Goal: Task Accomplishment & Management: Manage account settings

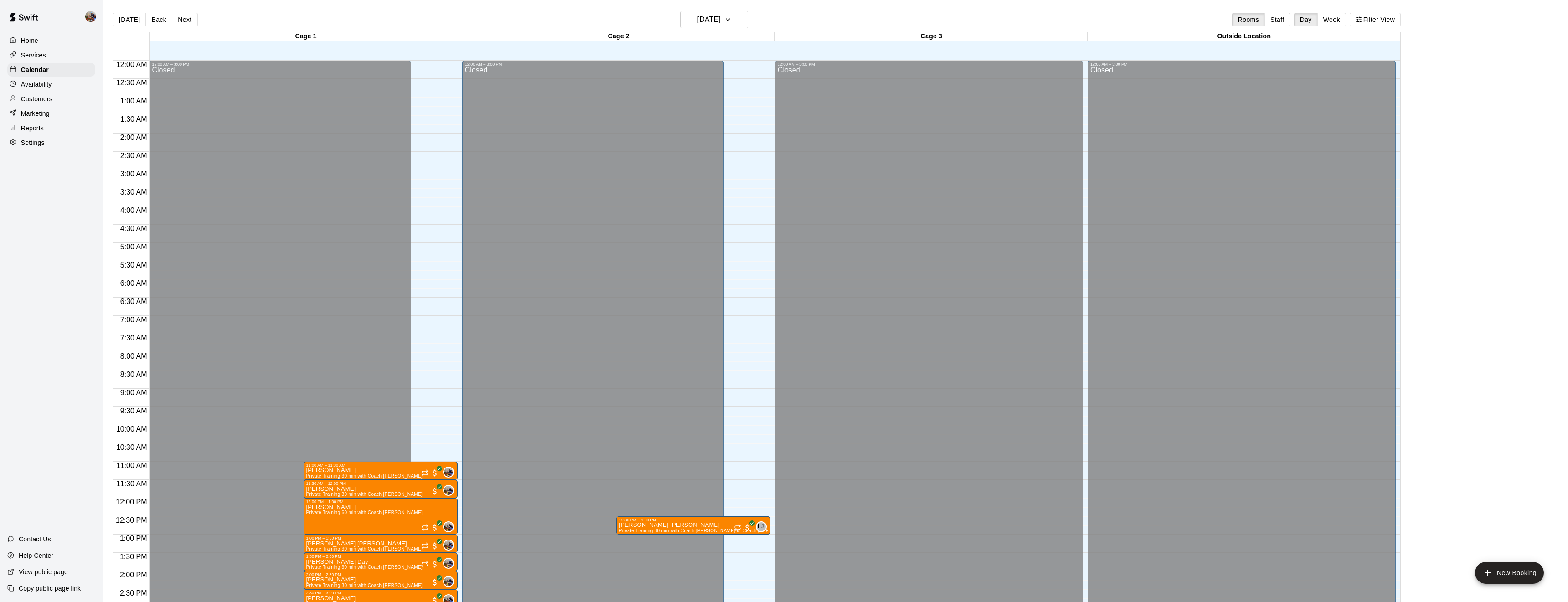
scroll to position [222, 0]
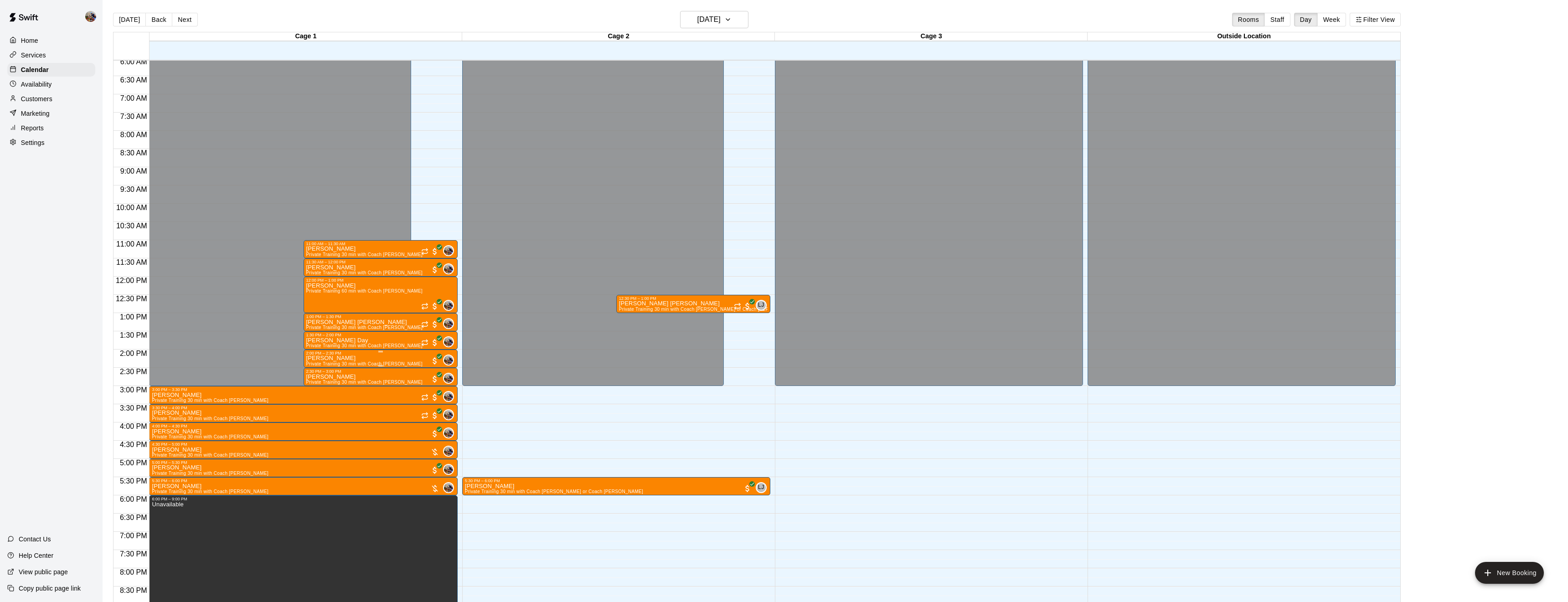
click at [315, 409] on icon "delete" at bounding box center [315, 409] width 6 height 8
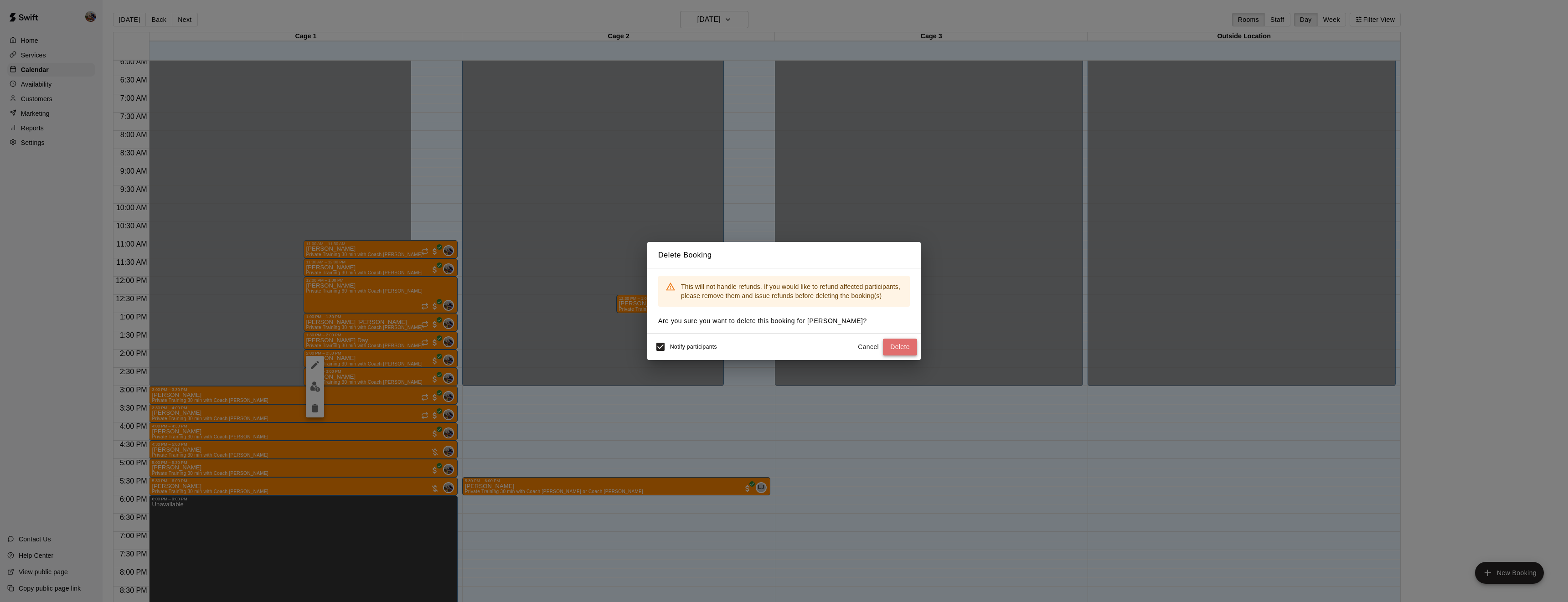
click at [903, 342] on button "Delete" at bounding box center [900, 347] width 34 height 17
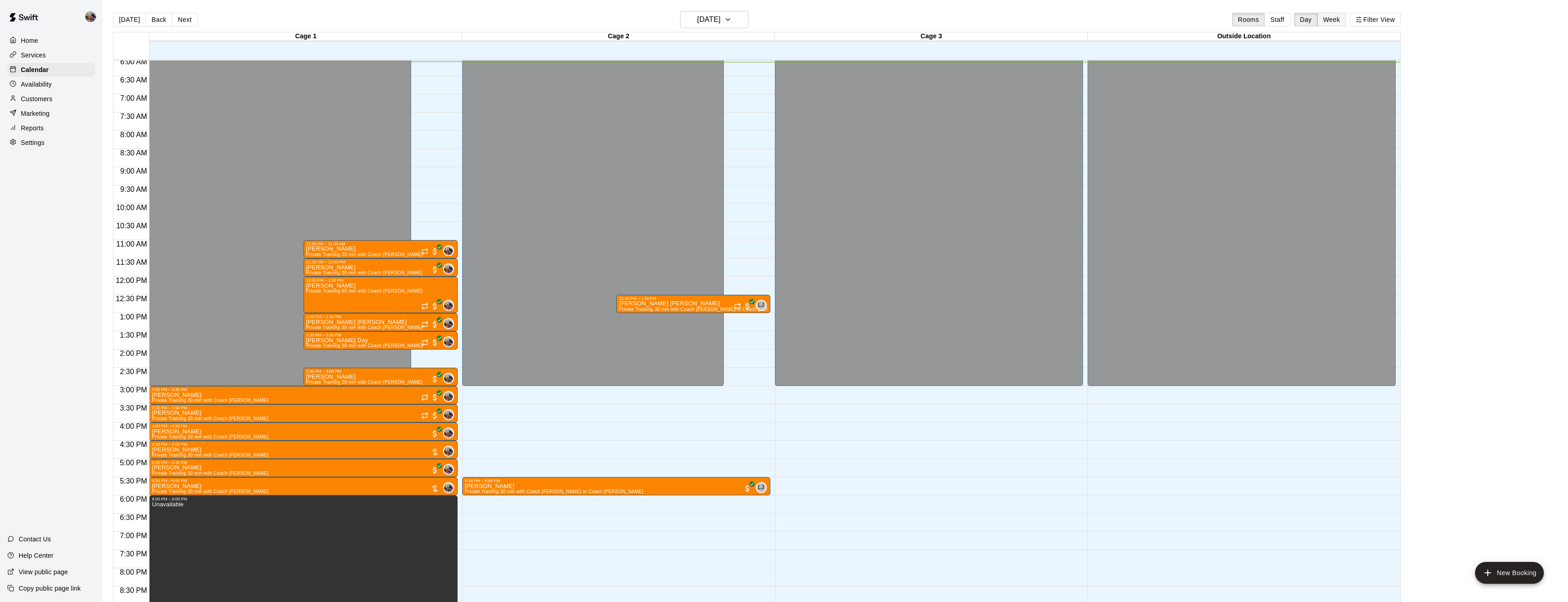
click at [1328, 18] on button "Week" at bounding box center [1331, 19] width 28 height 14
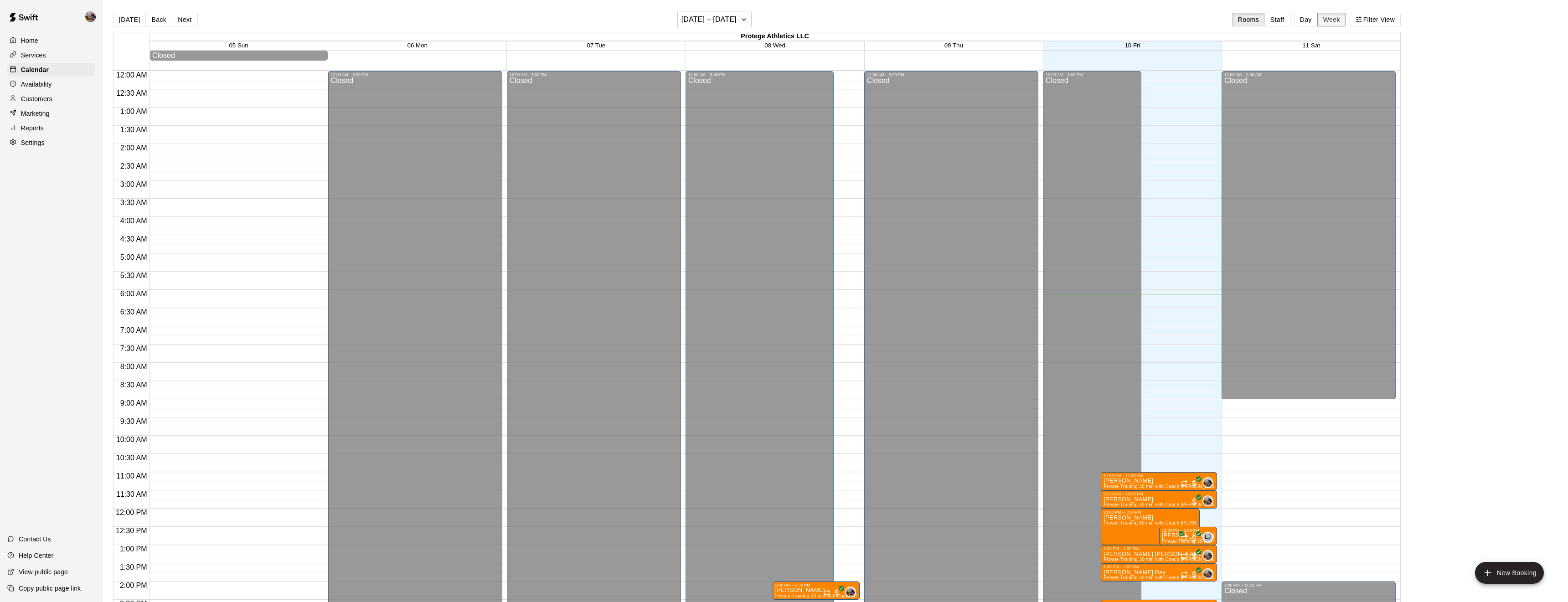
scroll to position [223, 0]
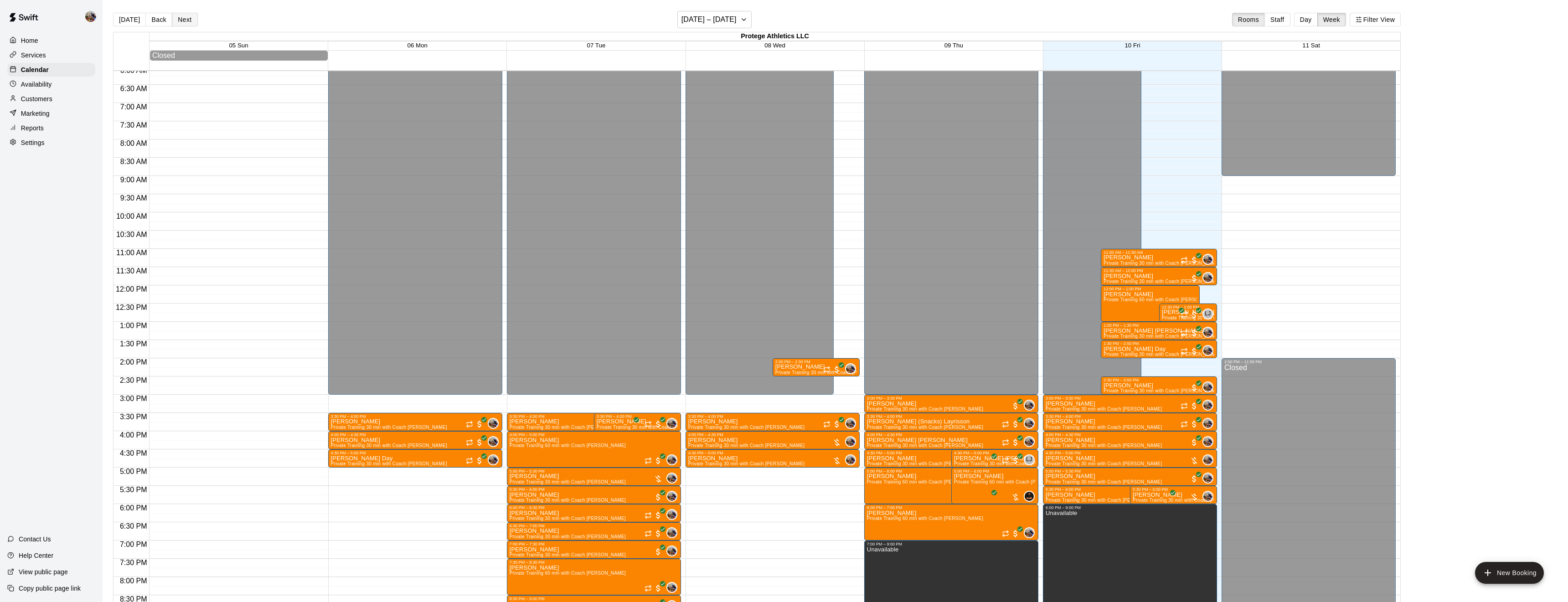
click at [187, 16] on button "Next" at bounding box center [184, 19] width 25 height 14
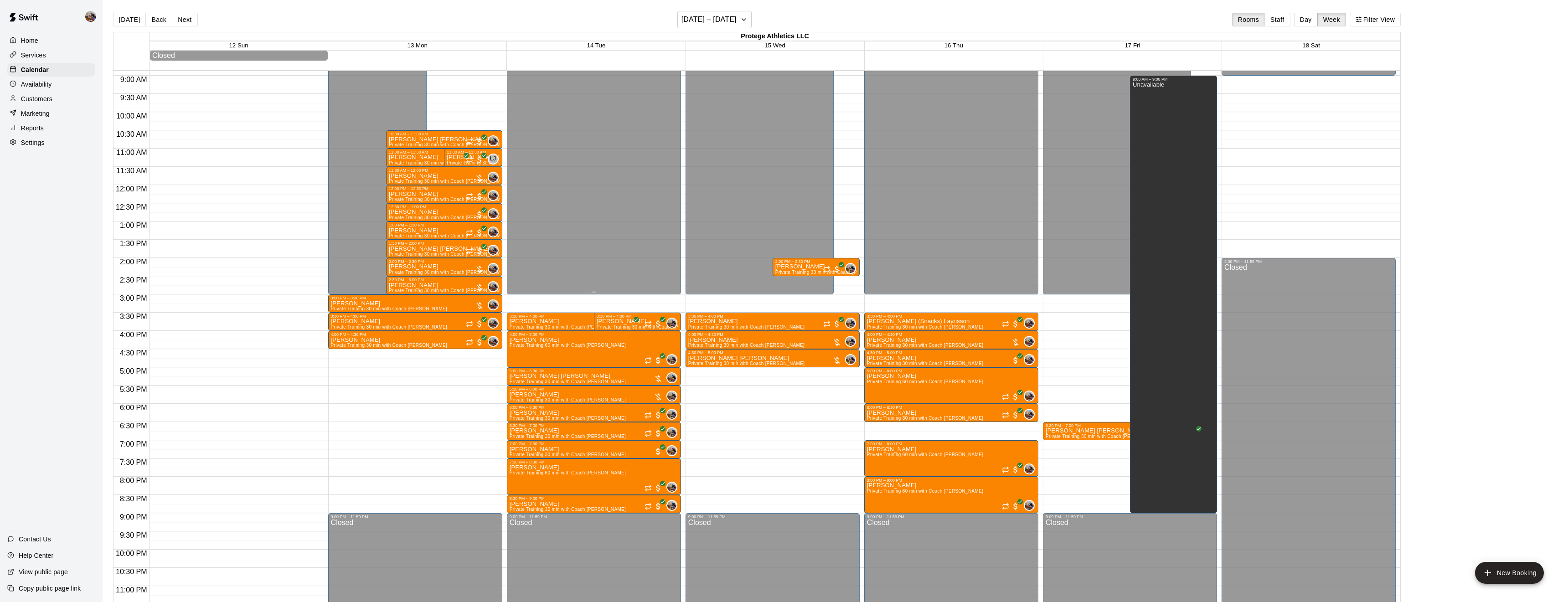
scroll to position [335, 0]
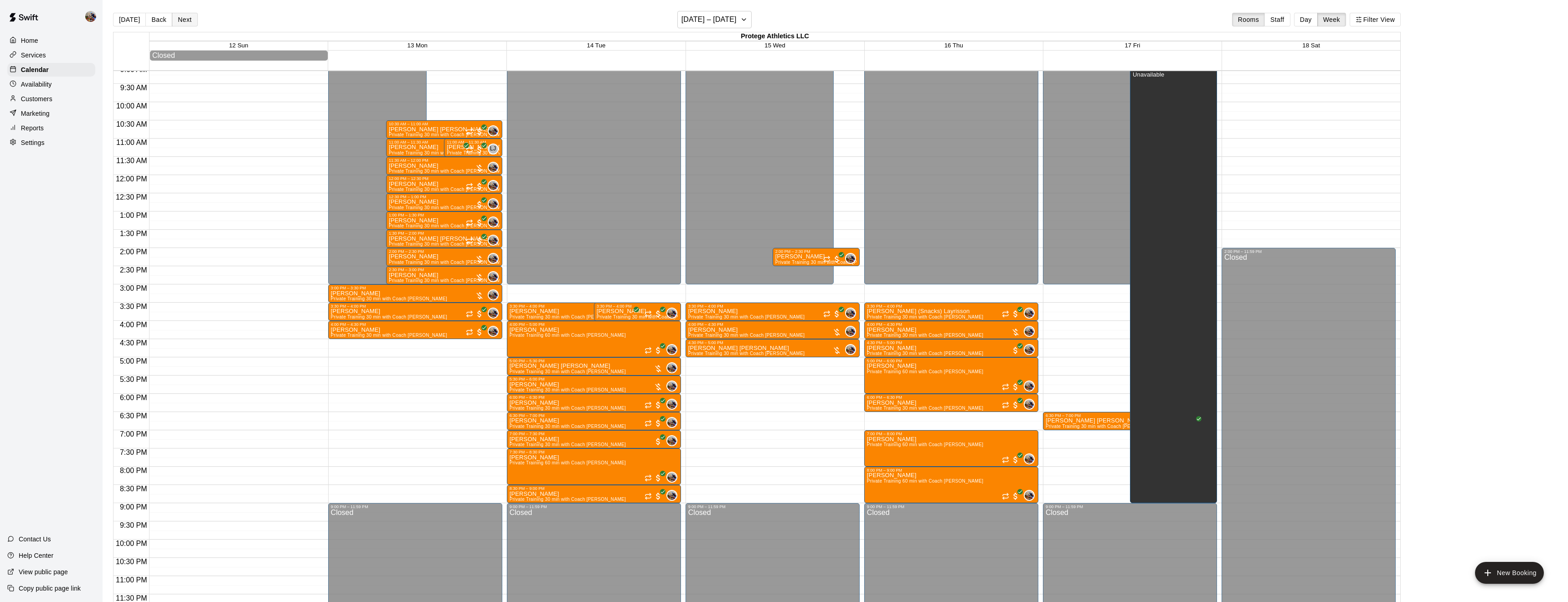
click at [185, 19] on button "Next" at bounding box center [184, 19] width 25 height 14
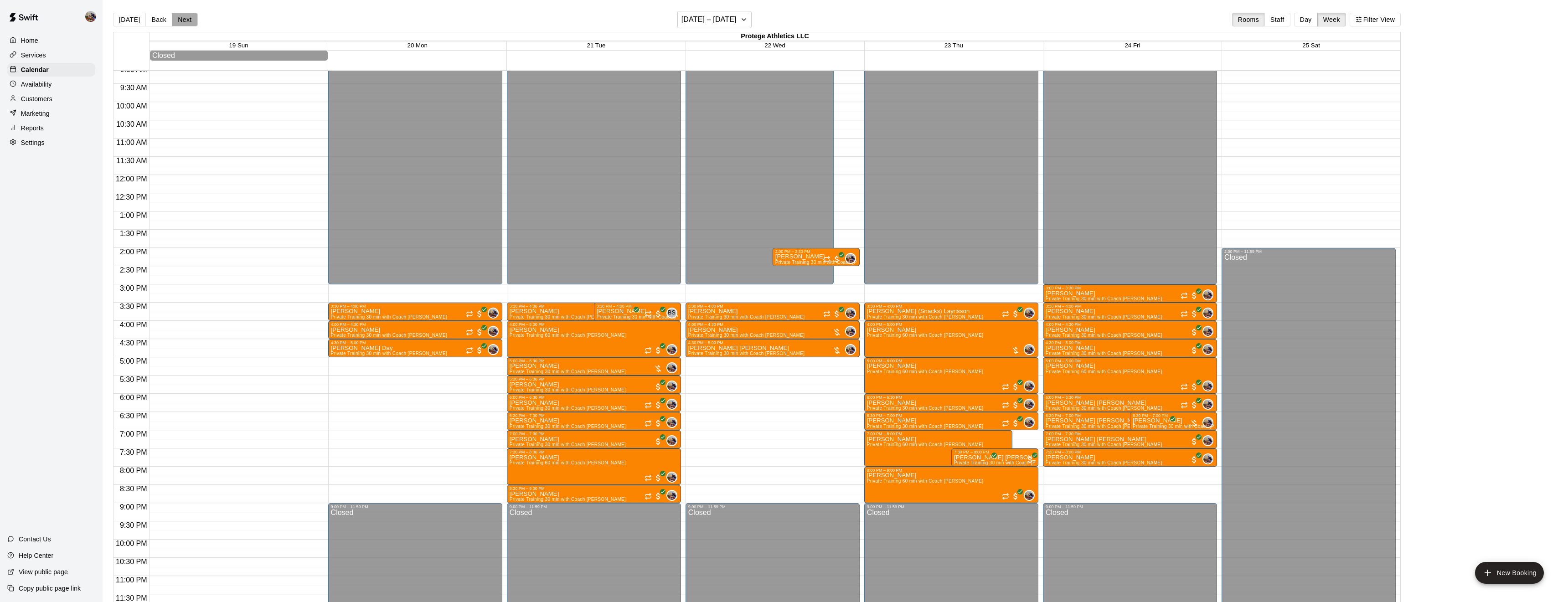
click at [185, 16] on button "Next" at bounding box center [184, 19] width 25 height 14
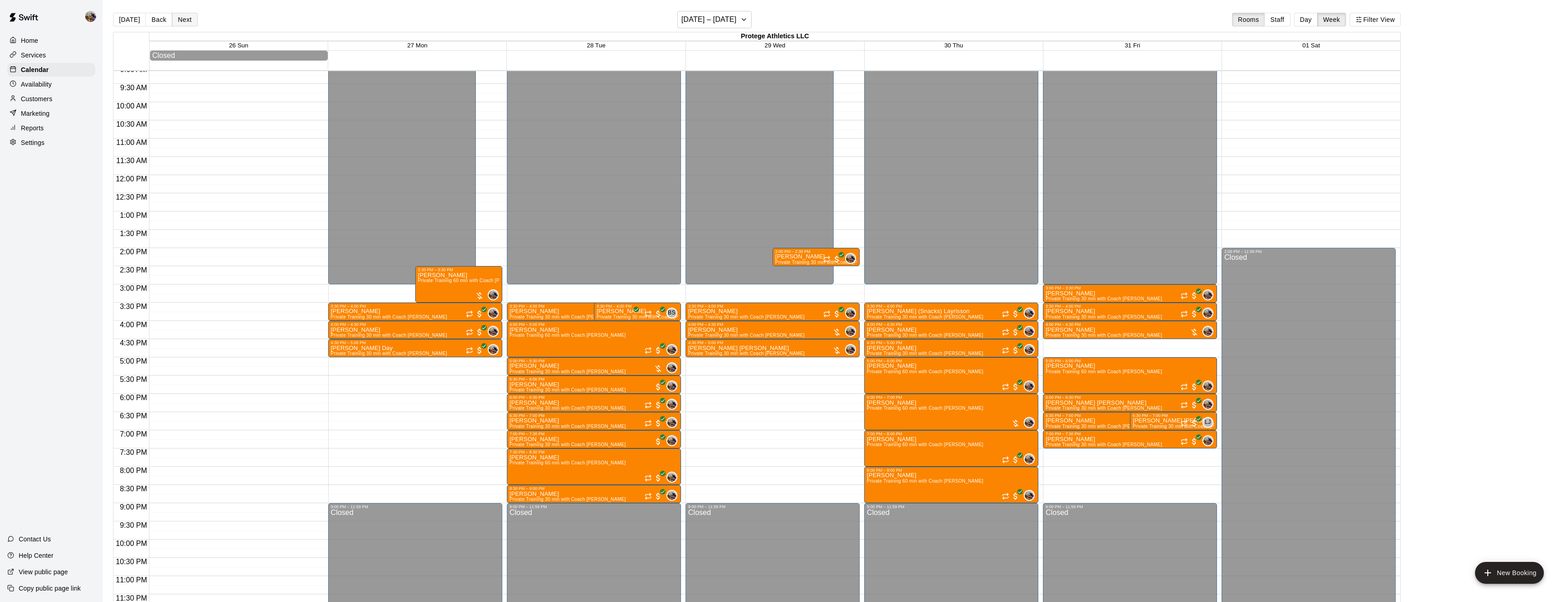
click at [185, 16] on button "Next" at bounding box center [184, 19] width 25 height 14
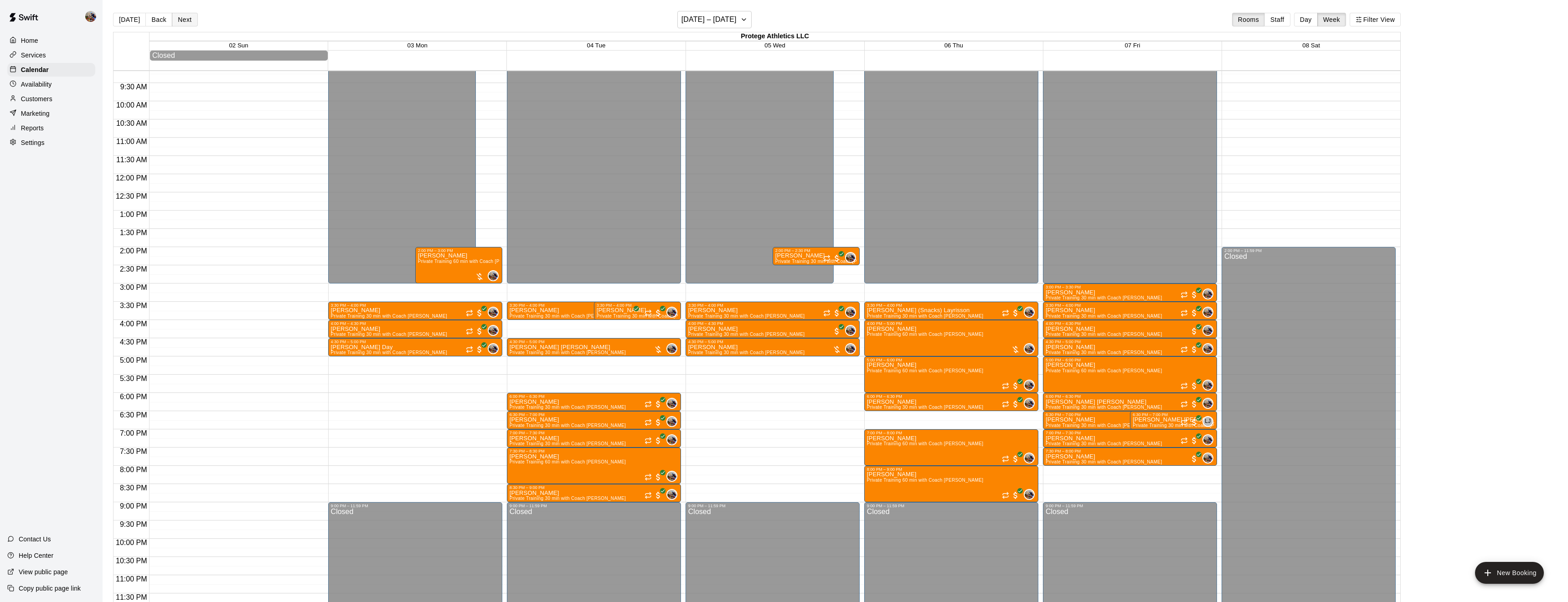
click at [185, 16] on button "Next" at bounding box center [184, 19] width 25 height 14
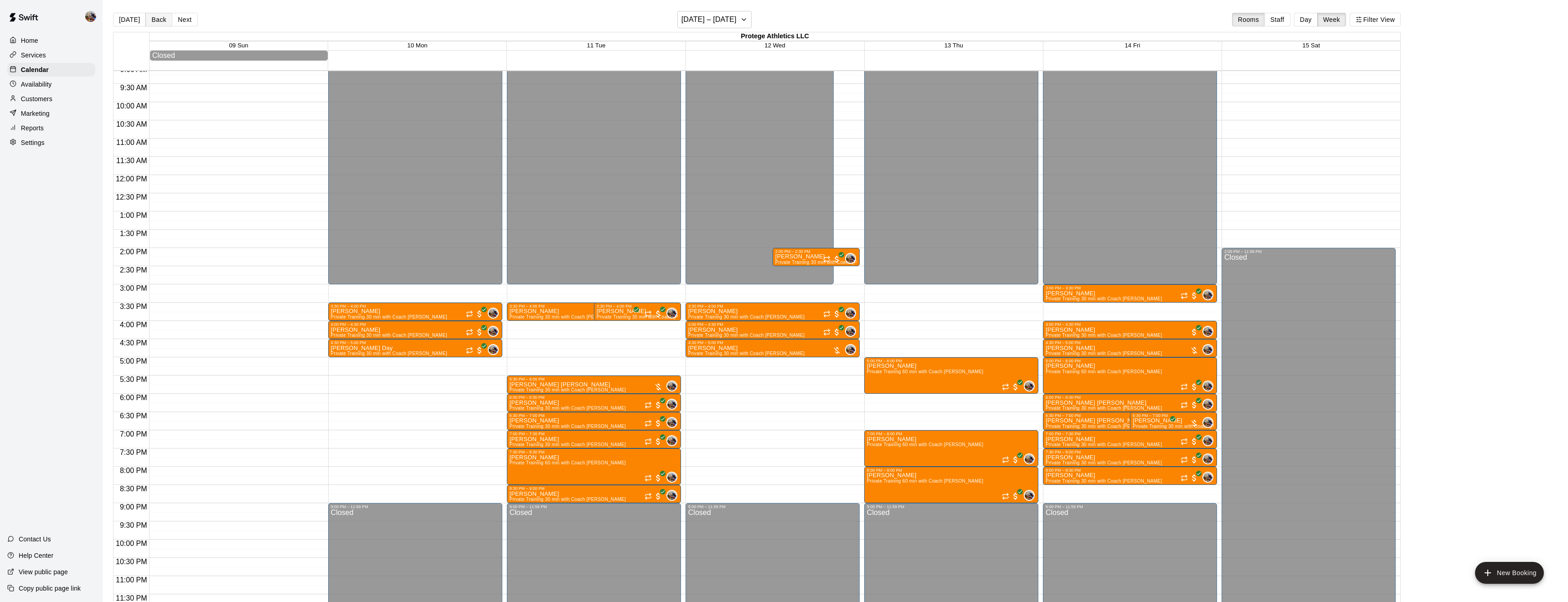
click at [158, 21] on button "Back" at bounding box center [158, 19] width 27 height 14
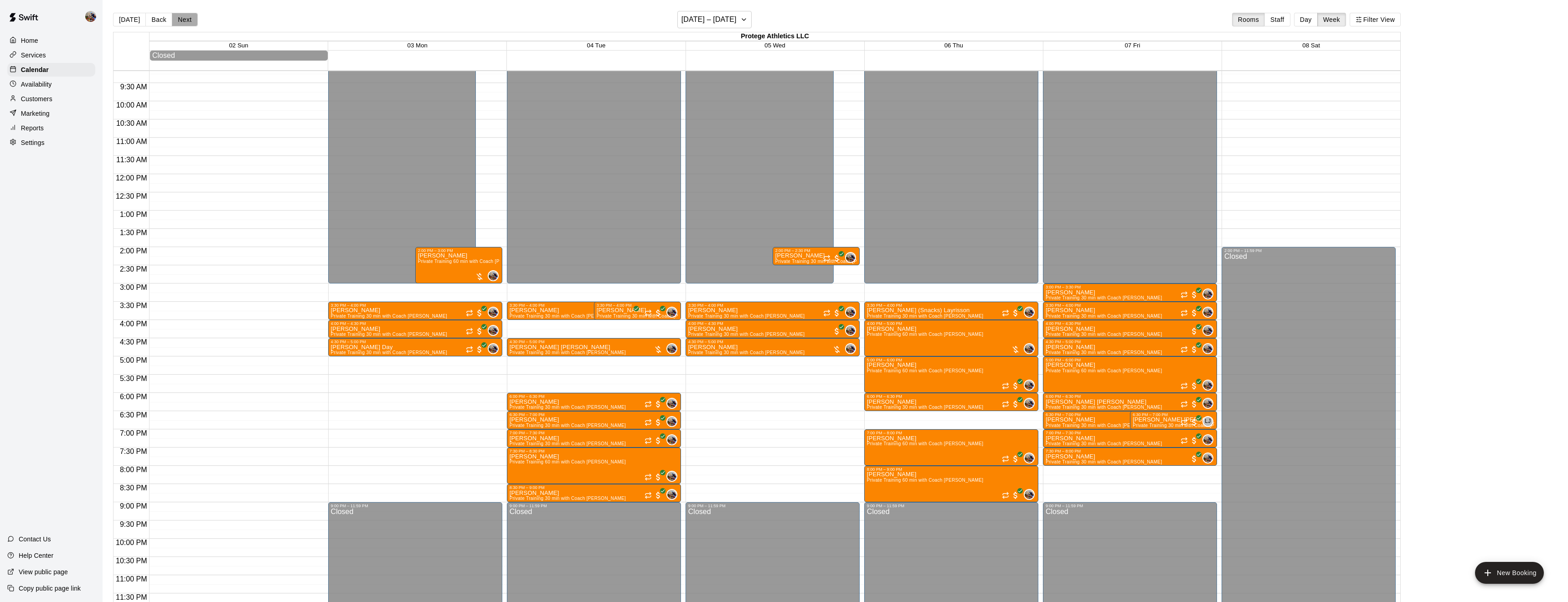
click at [189, 22] on button "Next" at bounding box center [184, 19] width 25 height 14
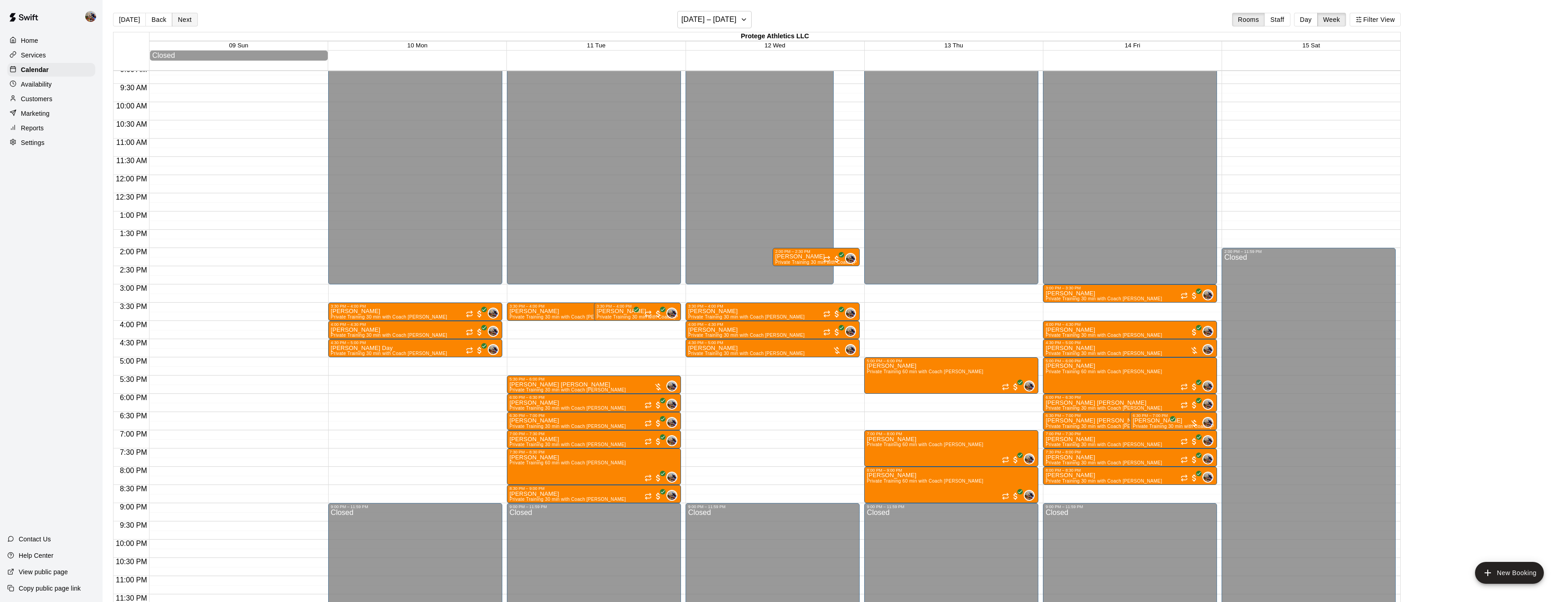
click at [189, 22] on button "Next" at bounding box center [184, 19] width 25 height 14
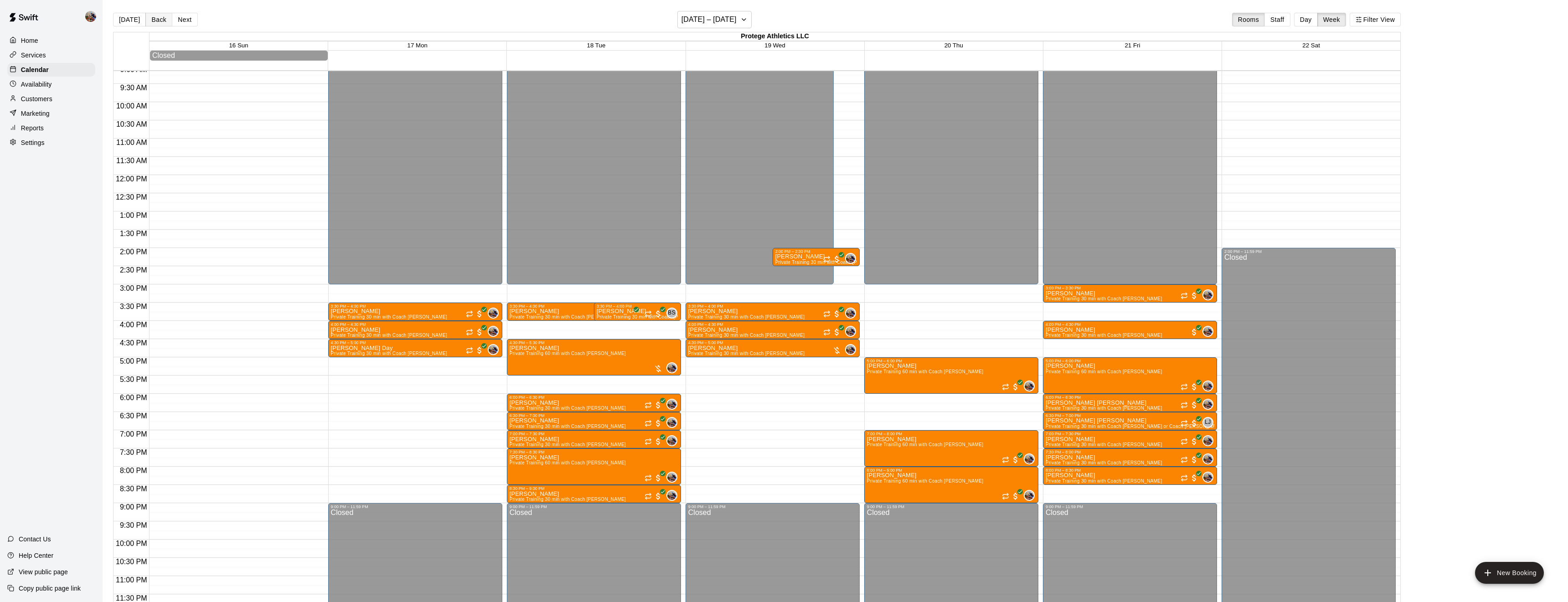
click at [159, 25] on button "Back" at bounding box center [158, 19] width 27 height 14
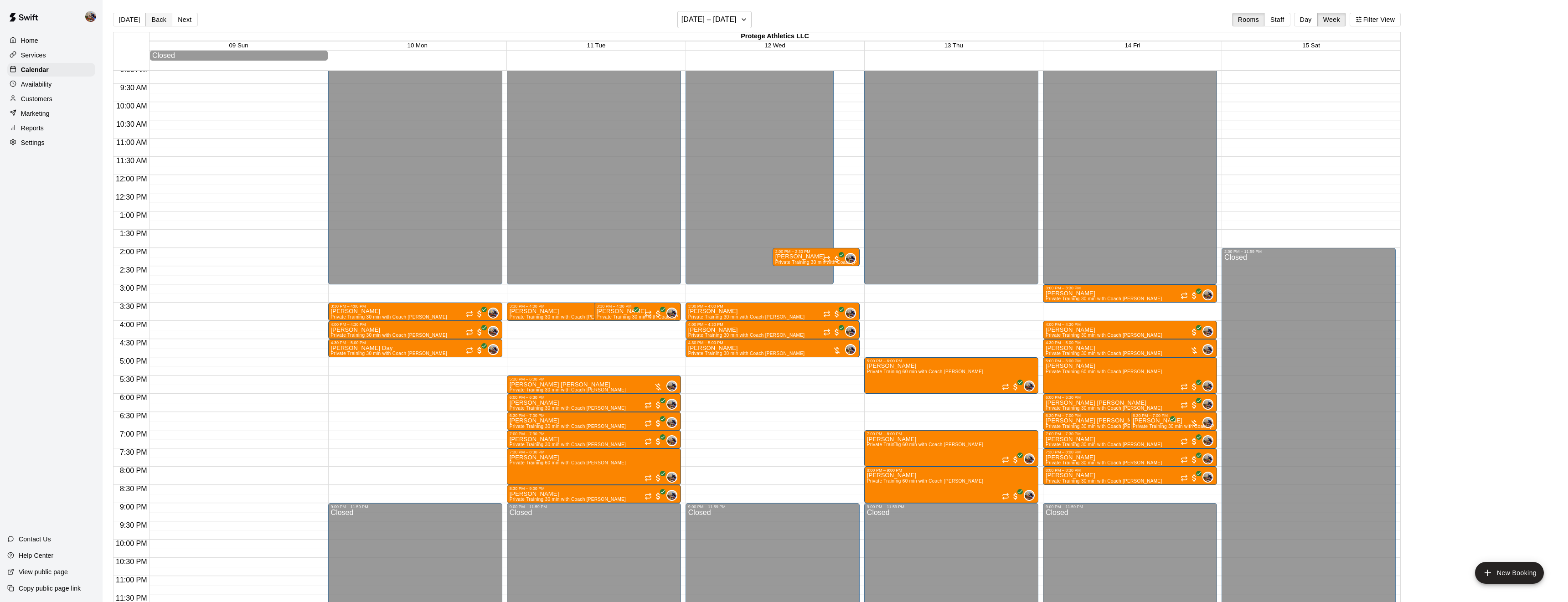
click at [159, 25] on button "Back" at bounding box center [158, 19] width 27 height 14
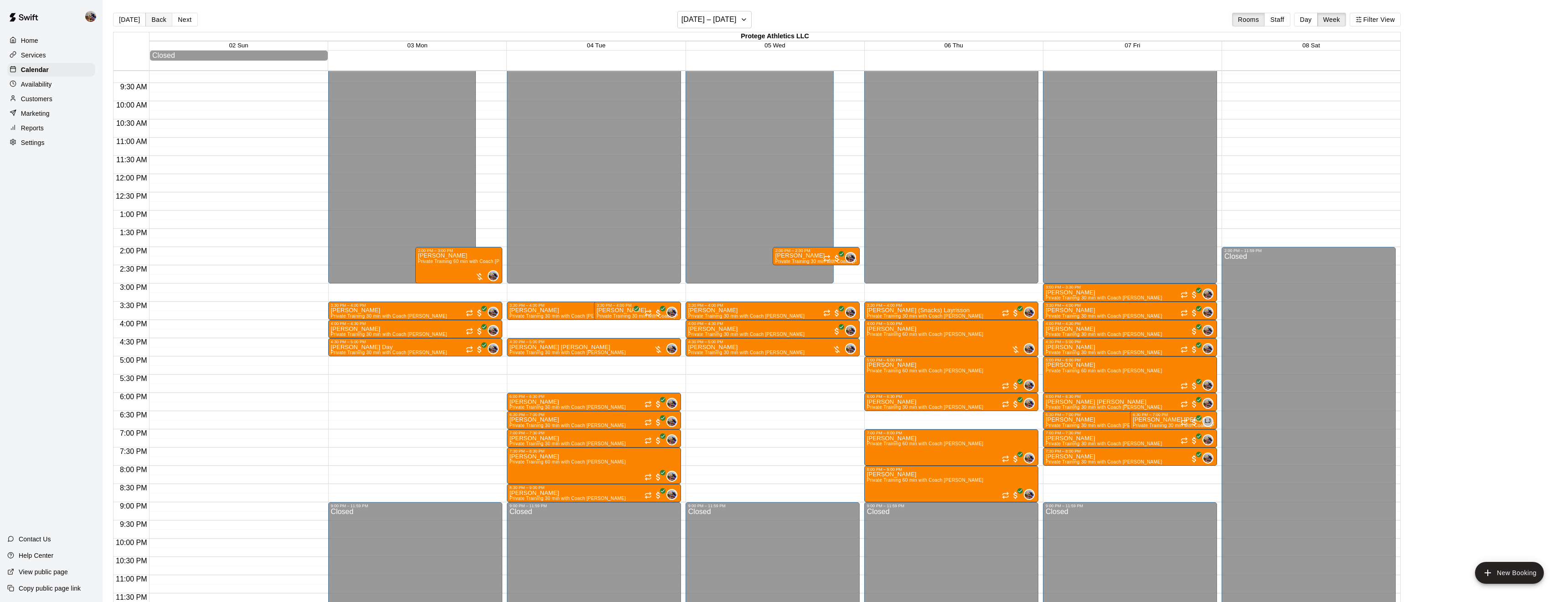
click at [159, 25] on button "Back" at bounding box center [158, 19] width 27 height 14
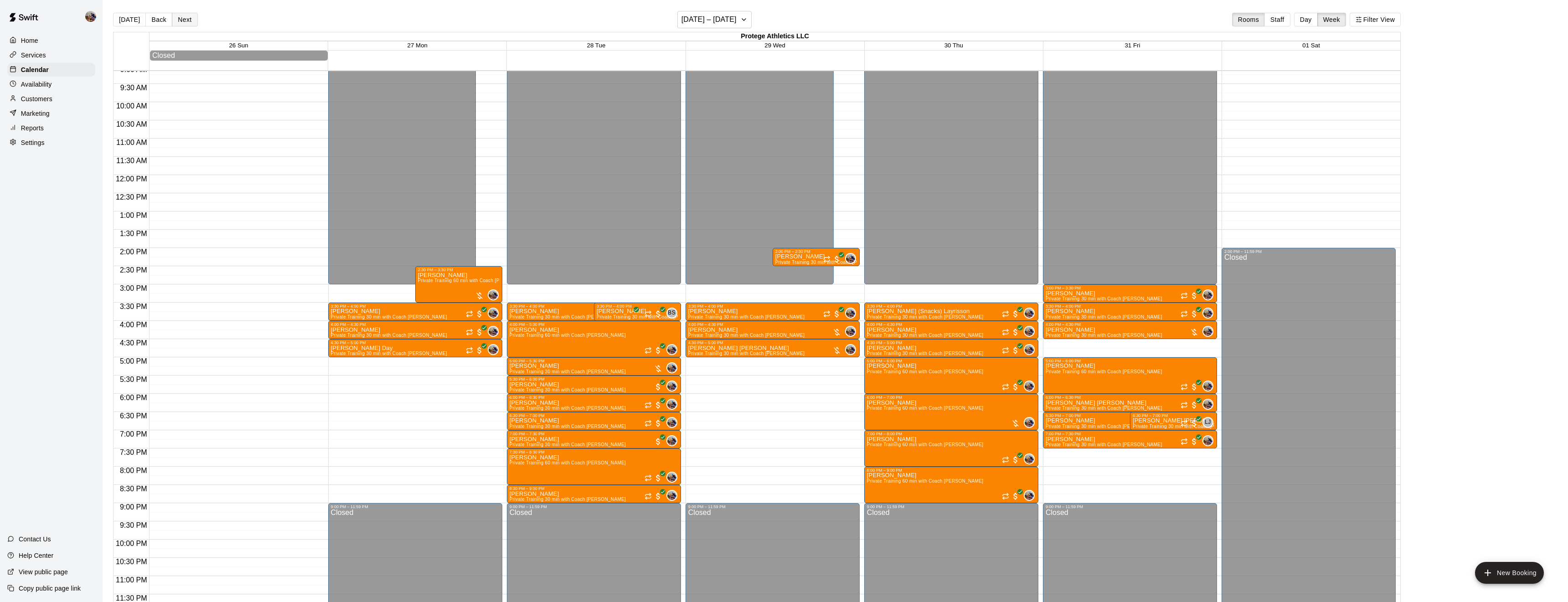
click at [182, 20] on button "Next" at bounding box center [184, 19] width 25 height 14
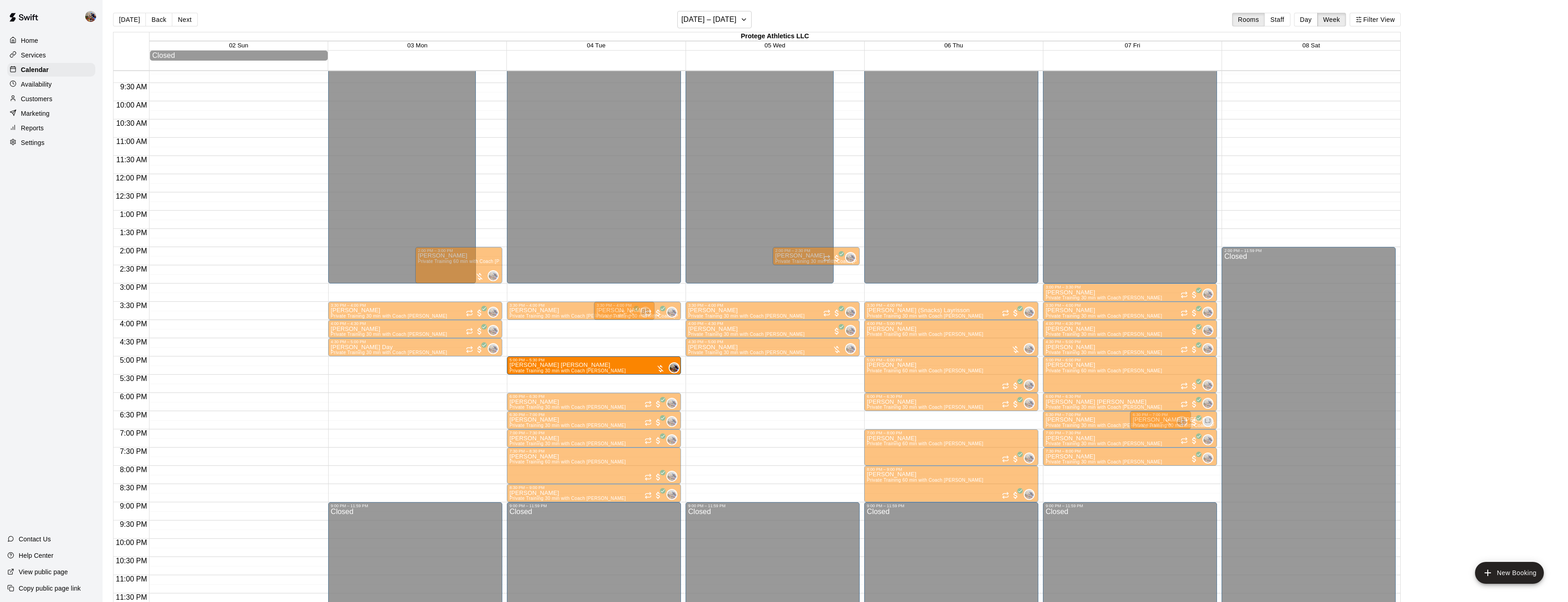
drag, startPoint x: 586, startPoint y: 353, endPoint x: 587, endPoint y: 375, distance: 22.0
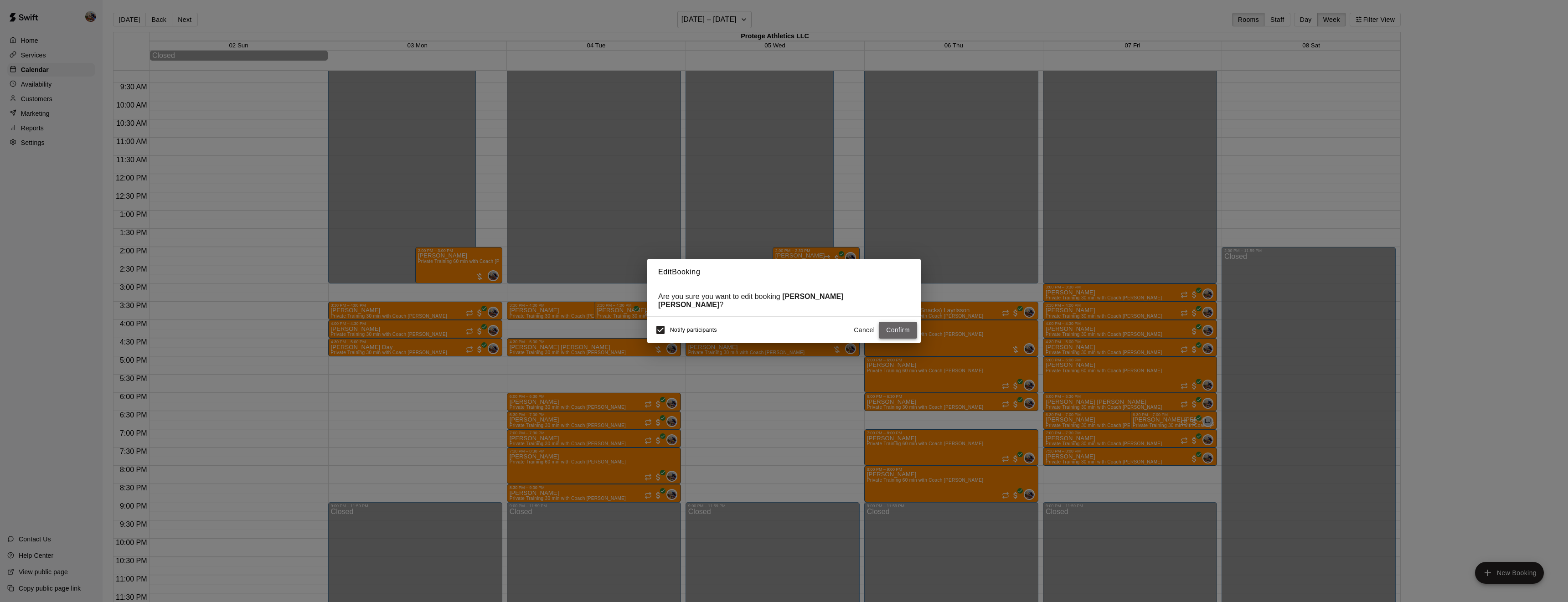
click at [901, 326] on button "Confirm" at bounding box center [898, 330] width 38 height 17
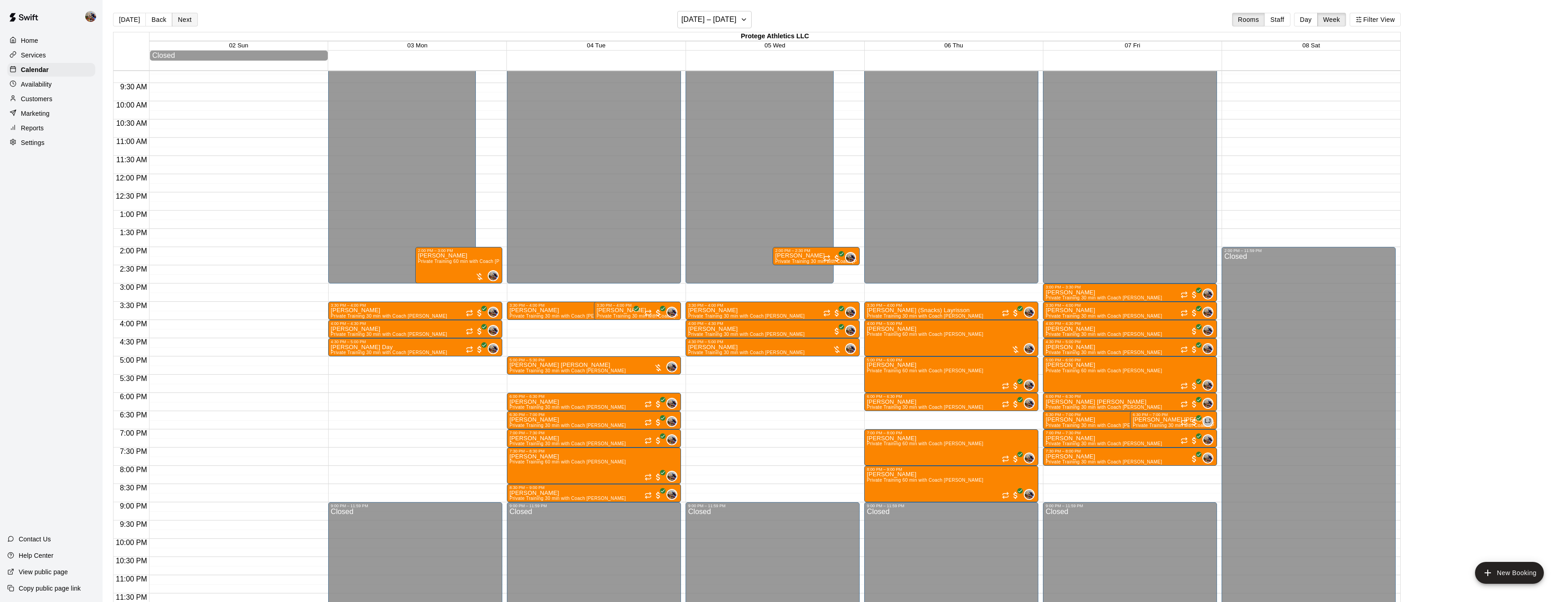
click at [189, 21] on button "Next" at bounding box center [184, 19] width 25 height 14
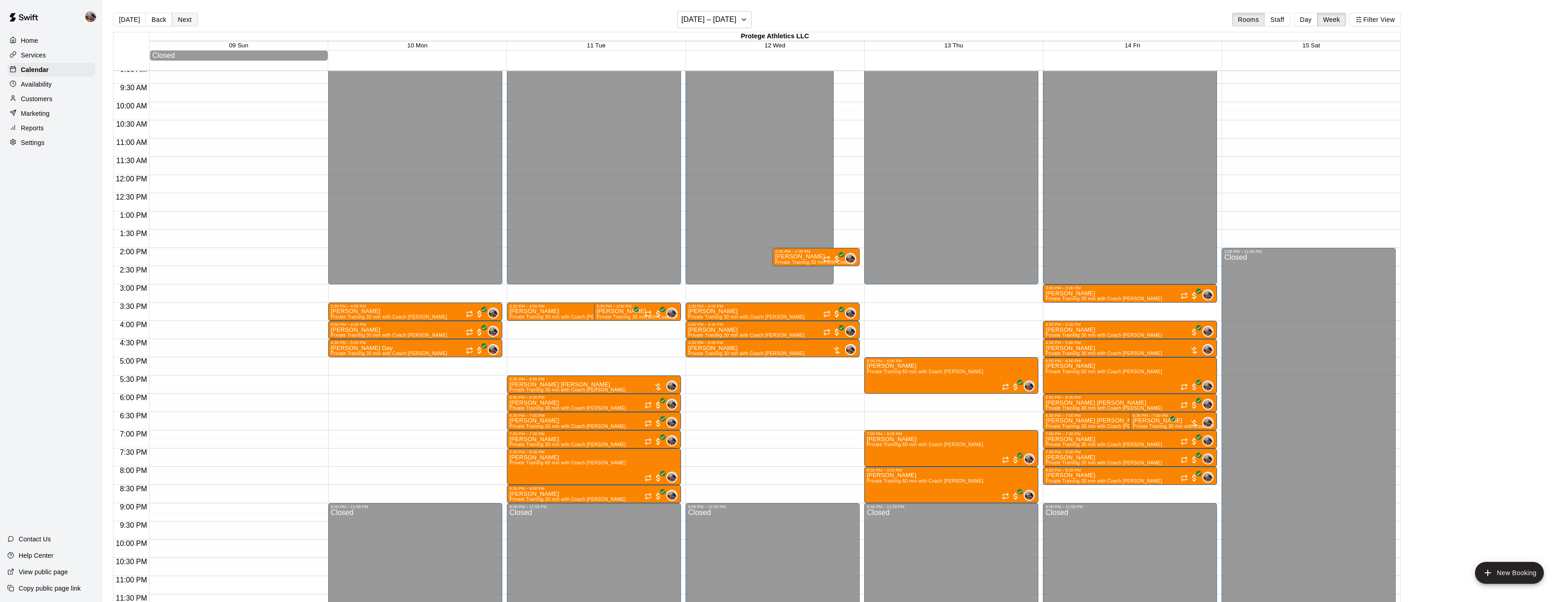
click at [186, 18] on button "Next" at bounding box center [184, 19] width 25 height 14
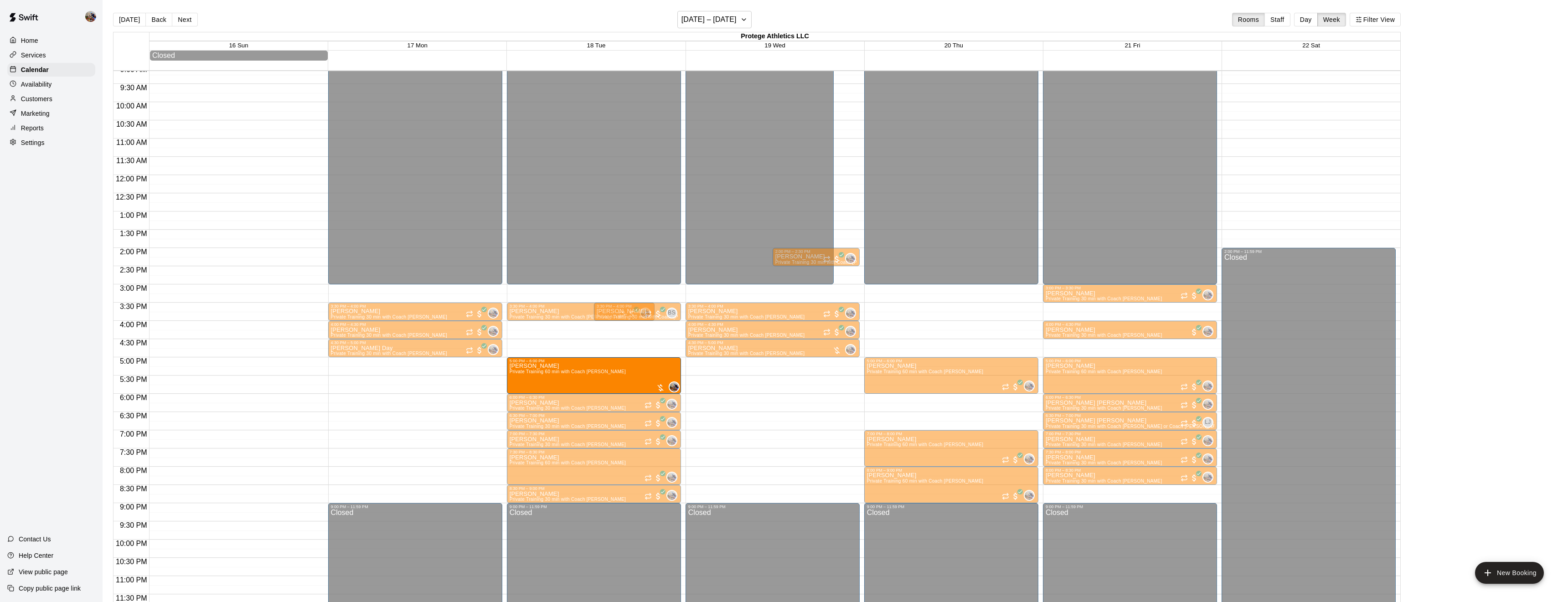
drag, startPoint x: 583, startPoint y: 346, endPoint x: 583, endPoint y: 366, distance: 20.0
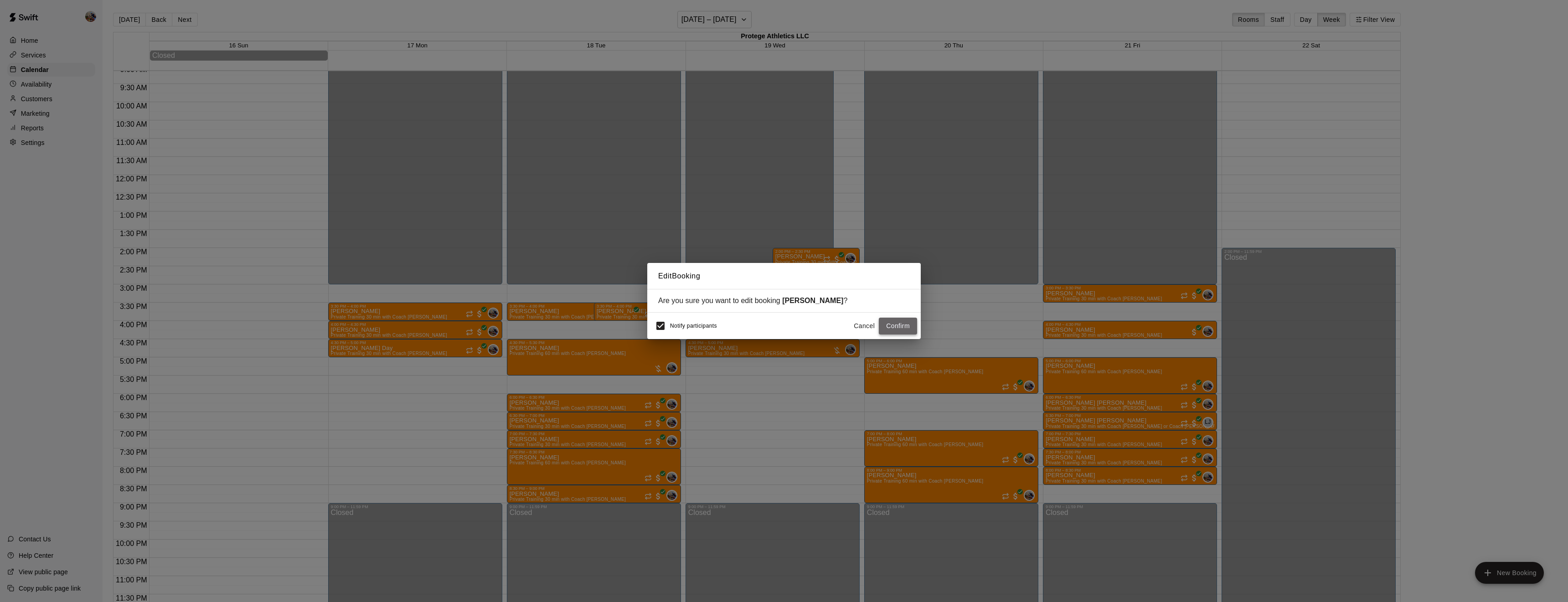
click at [905, 324] on button "Confirm" at bounding box center [898, 326] width 38 height 17
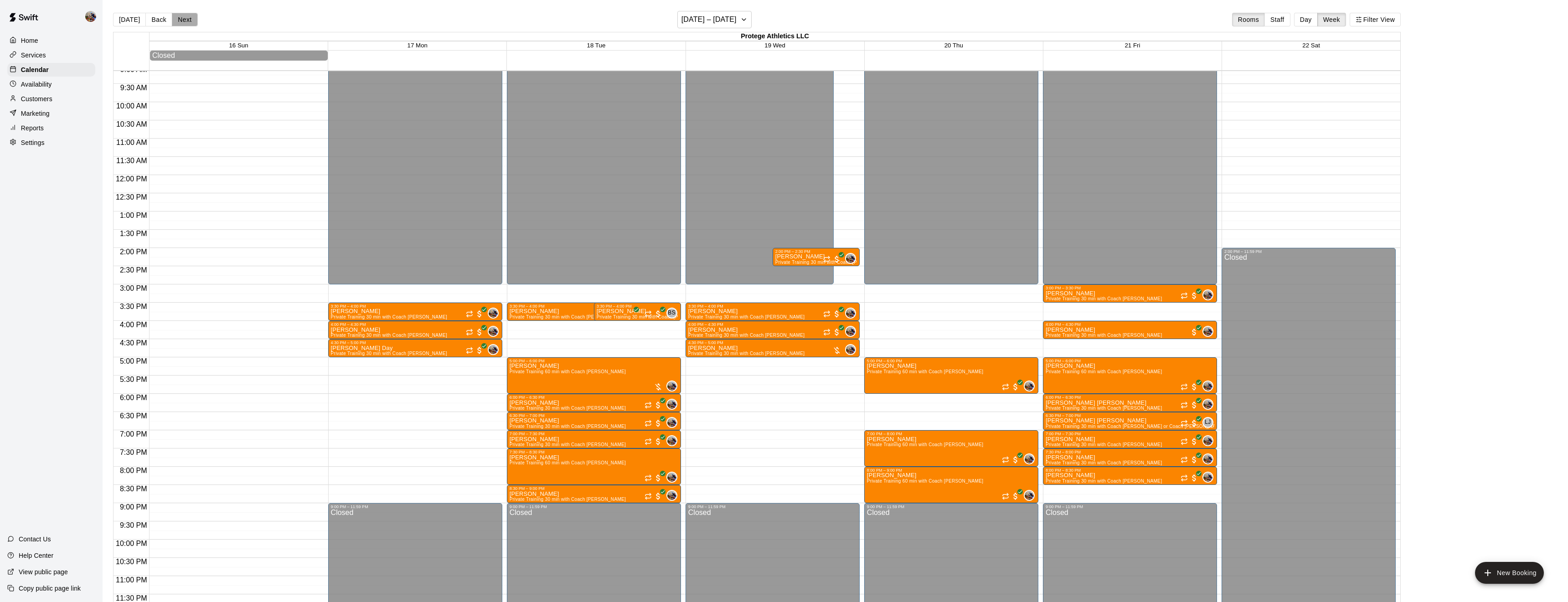
click at [188, 21] on button "Next" at bounding box center [184, 19] width 25 height 14
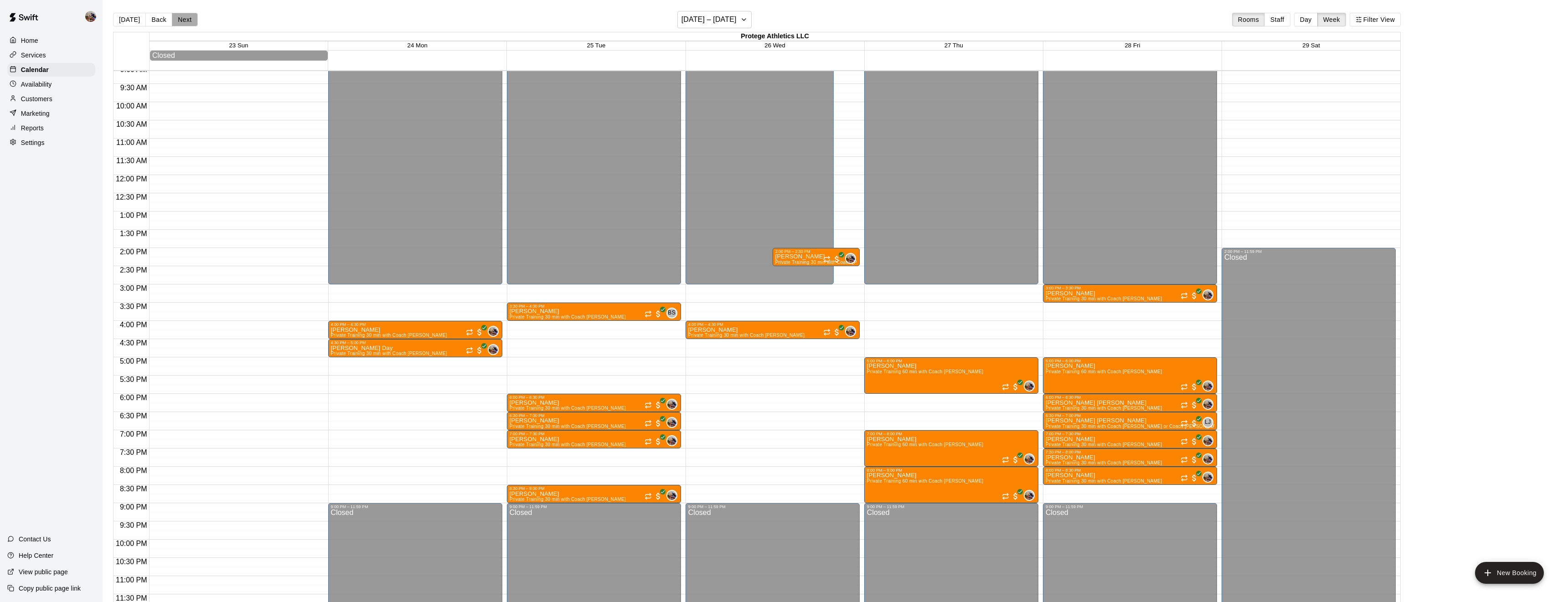
click at [188, 21] on button "Next" at bounding box center [184, 19] width 25 height 14
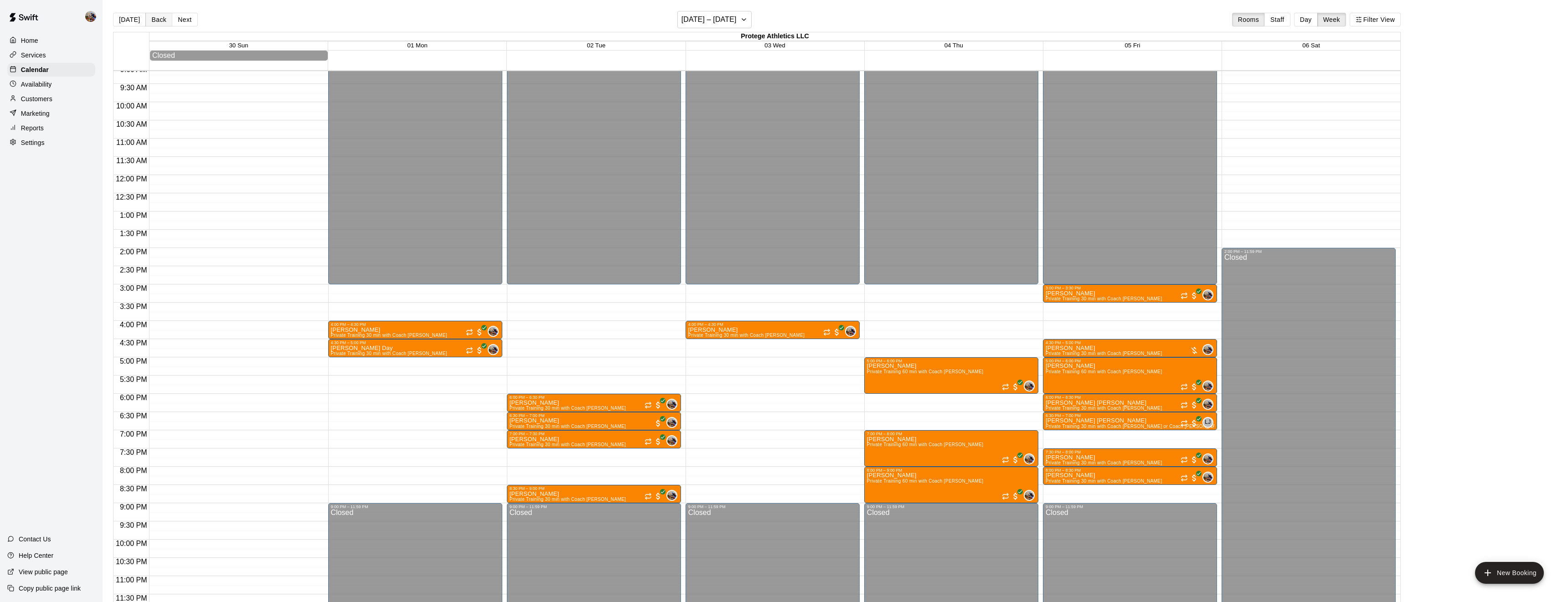
click at [160, 21] on button "Back" at bounding box center [158, 19] width 27 height 14
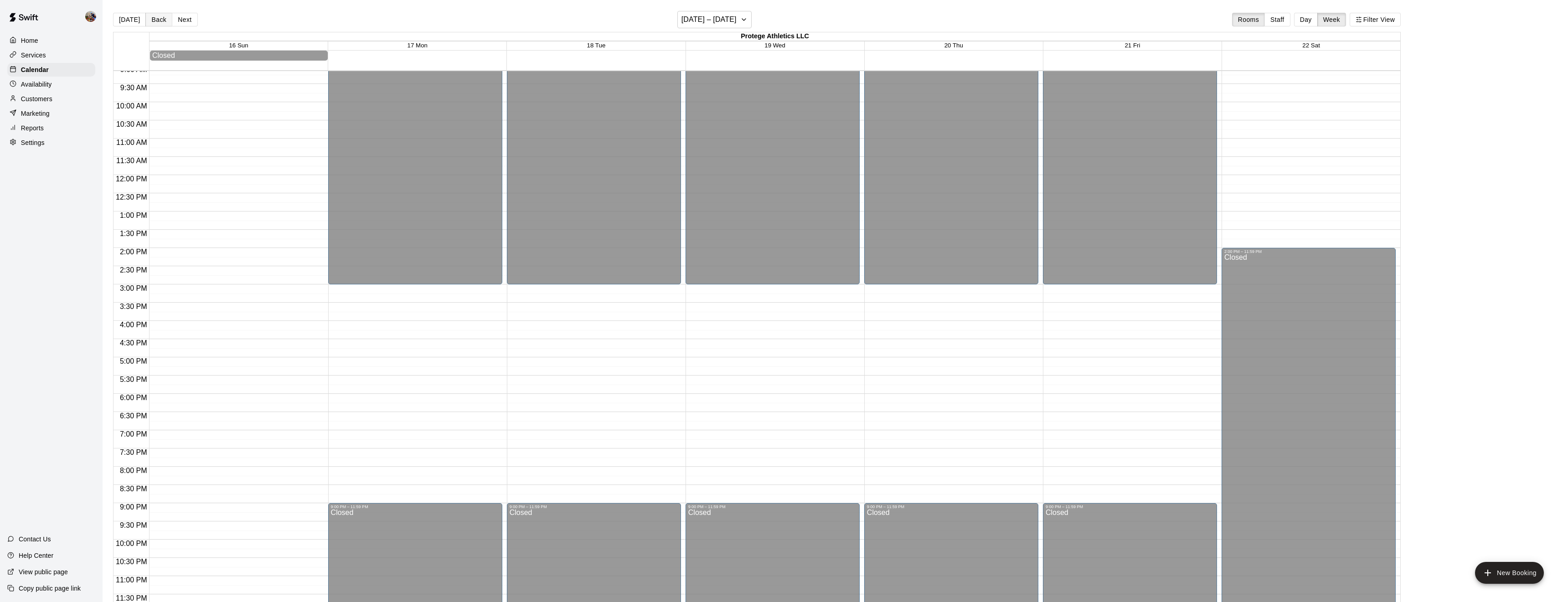
click at [160, 21] on button "Back" at bounding box center [158, 19] width 27 height 14
click at [160, 21] on div "[DATE] Back Next [DATE] – [DATE] Rooms Staff Day Week Filter View Protege Athle…" at bounding box center [756, 311] width 1288 height 602
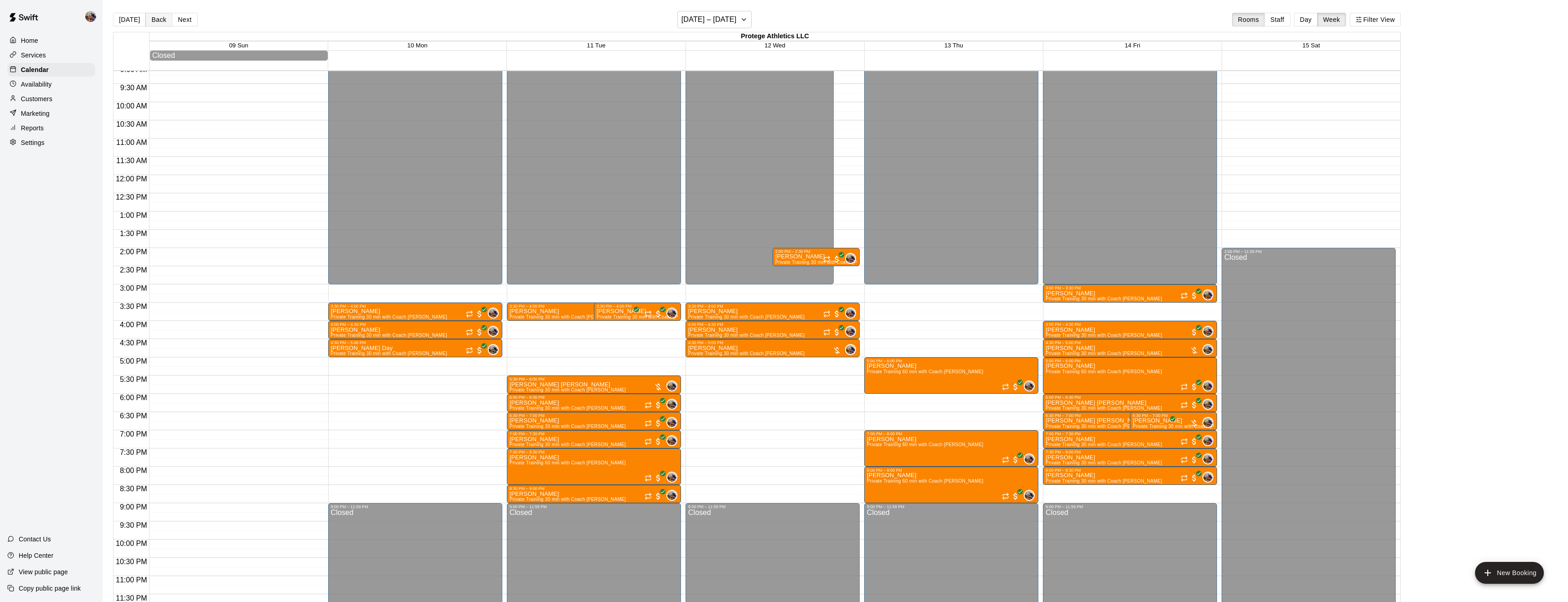
click at [160, 21] on button "Back" at bounding box center [158, 19] width 27 height 14
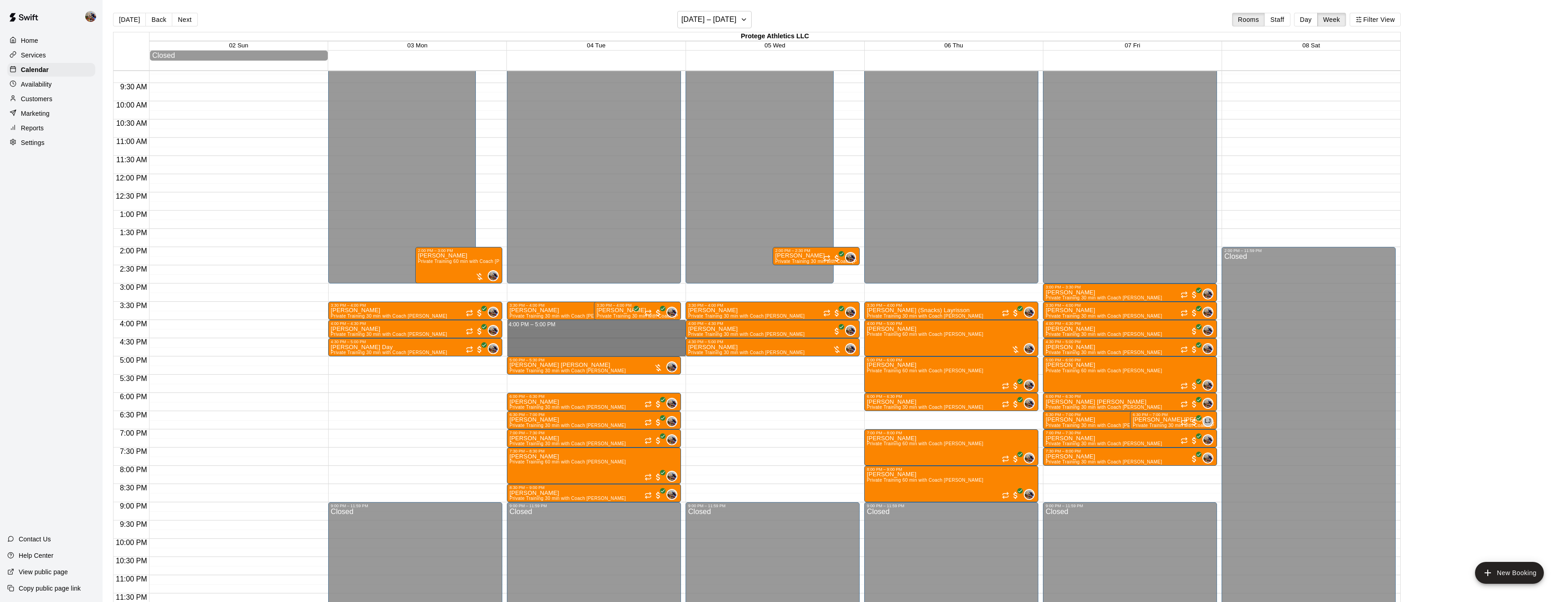
drag, startPoint x: 592, startPoint y: 323, endPoint x: 597, endPoint y: 357, distance: 34.4
click at [597, 357] on div "12:00 AM – 3:00 PM Closed 3:30 PM – 4:00 PM [PERSON_NAME] Private Training 30 m…" at bounding box center [594, 174] width 174 height 875
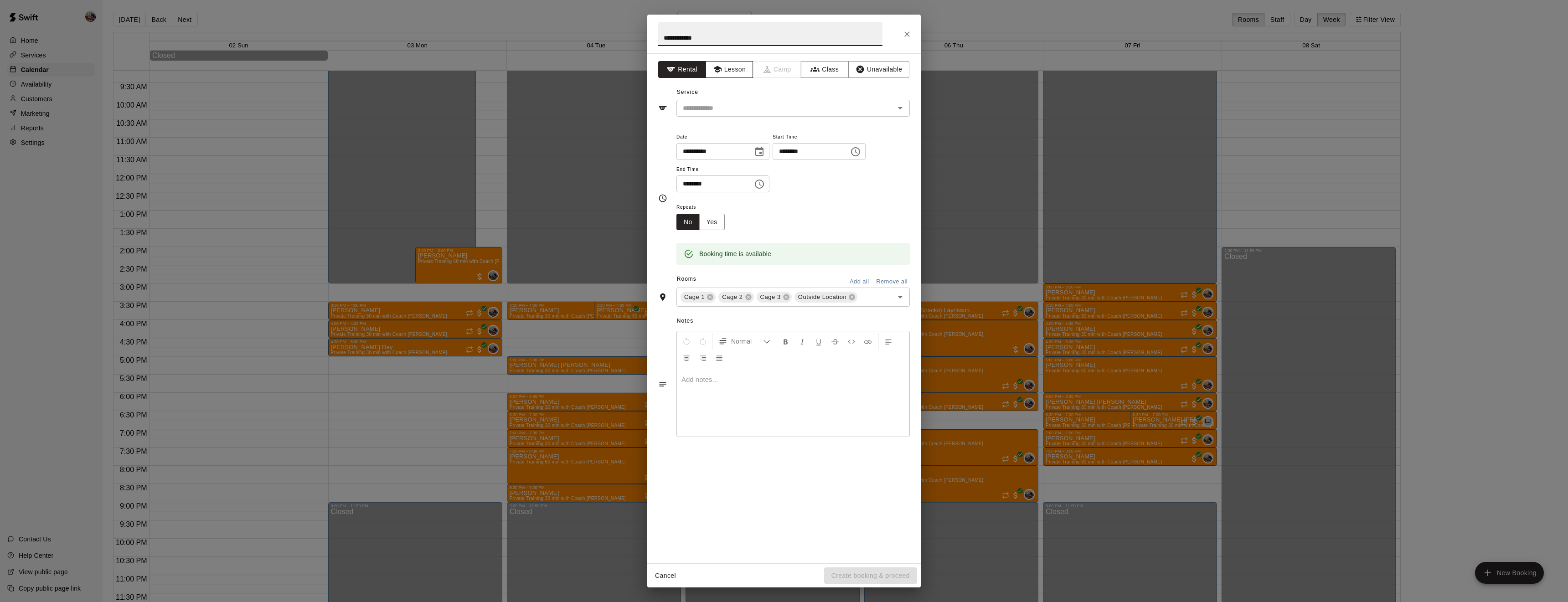
type input "**********"
click at [734, 72] on button "Lesson" at bounding box center [729, 69] width 48 height 17
click at [742, 106] on input "text" at bounding box center [779, 108] width 201 height 11
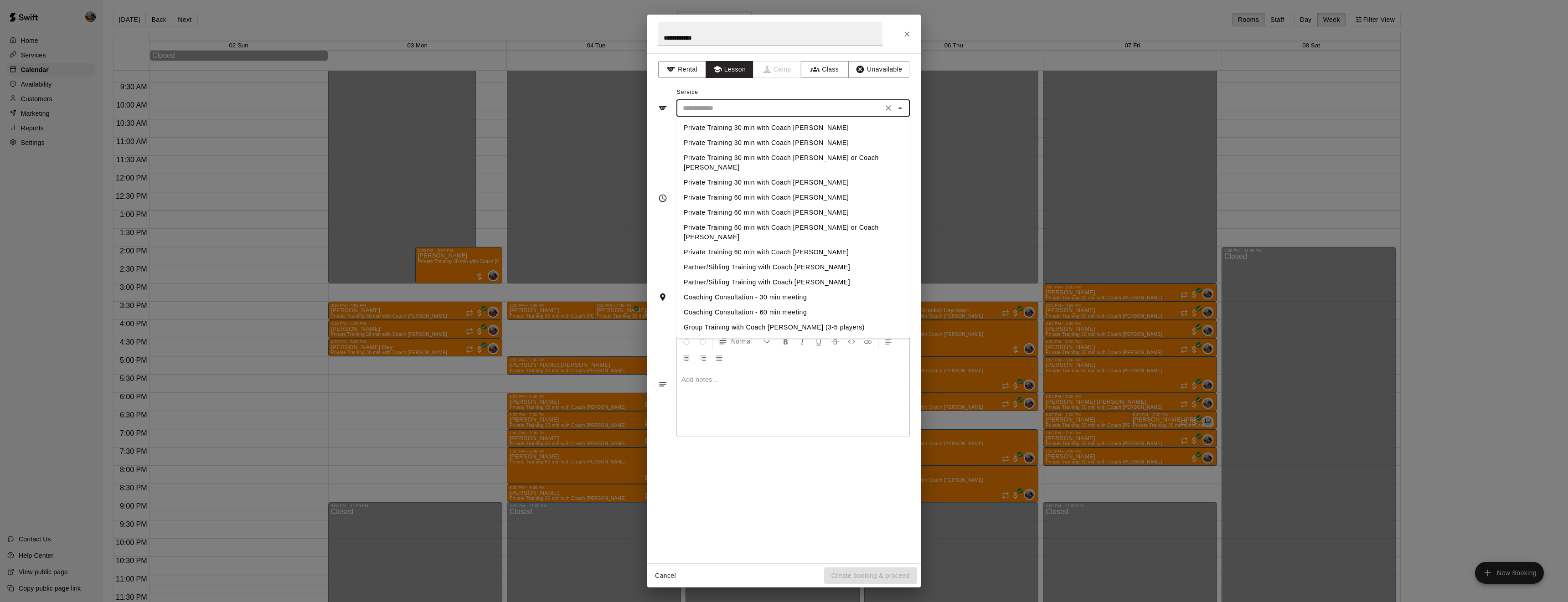
click at [765, 190] on li "Private Training 60 min with Coach [PERSON_NAME]" at bounding box center [793, 197] width 233 height 15
type input "**********"
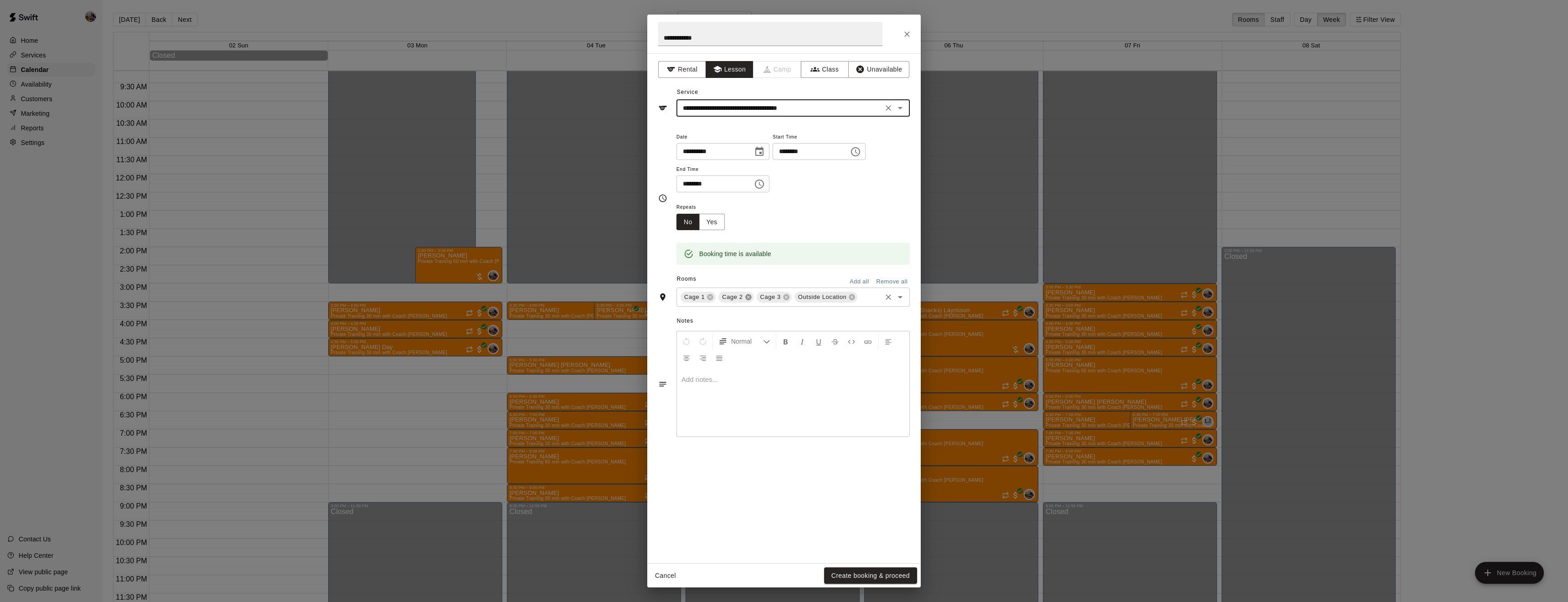
click at [747, 301] on icon at bounding box center [747, 297] width 6 height 6
click at [747, 289] on icon at bounding box center [747, 286] width 6 height 6
click at [773, 301] on icon at bounding box center [775, 297] width 6 height 6
click at [714, 231] on button "Yes" at bounding box center [712, 222] width 25 height 17
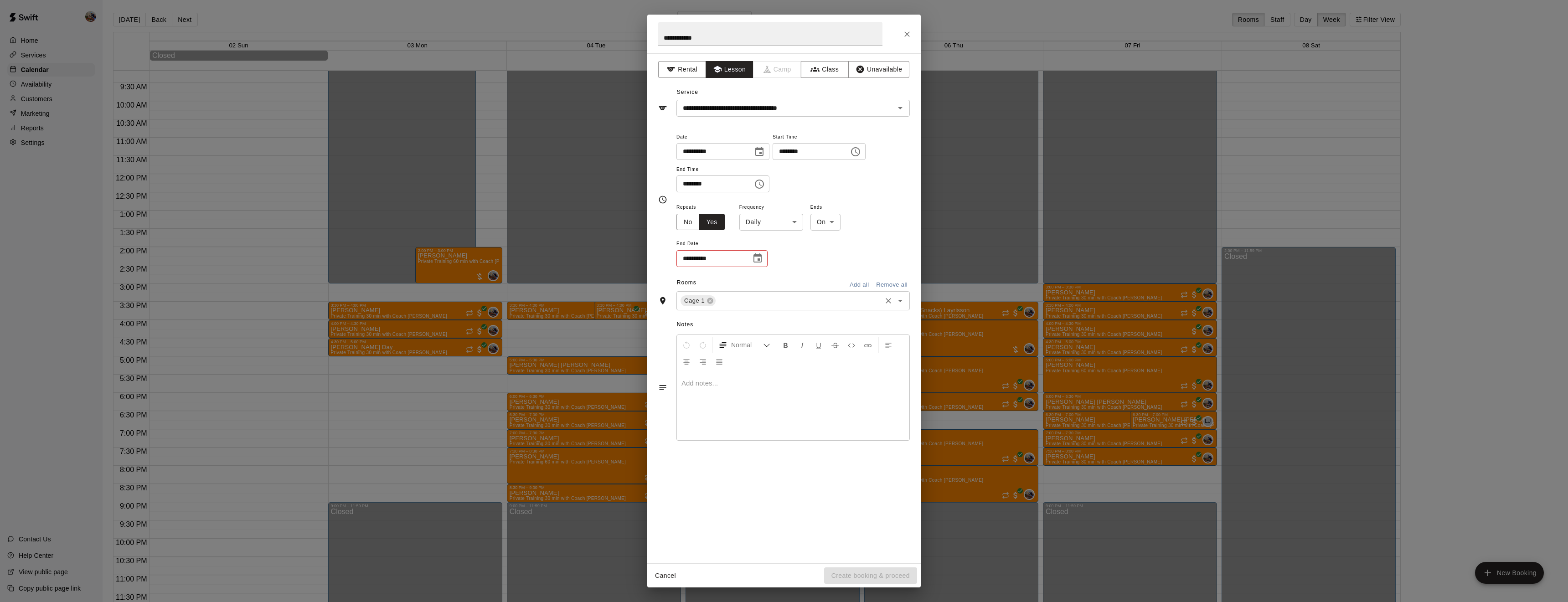
click at [782, 257] on body "Home Services Calendar Availability Customers Marketing Reports Settings Contac…" at bounding box center [784, 308] width 1568 height 617
click at [770, 291] on li "Weekly [DATE]" at bounding box center [771, 289] width 114 height 15
type input "******"
click at [758, 264] on icon "Choose date" at bounding box center [757, 258] width 11 height 11
click at [806, 316] on icon "Next month" at bounding box center [807, 313] width 11 height 11
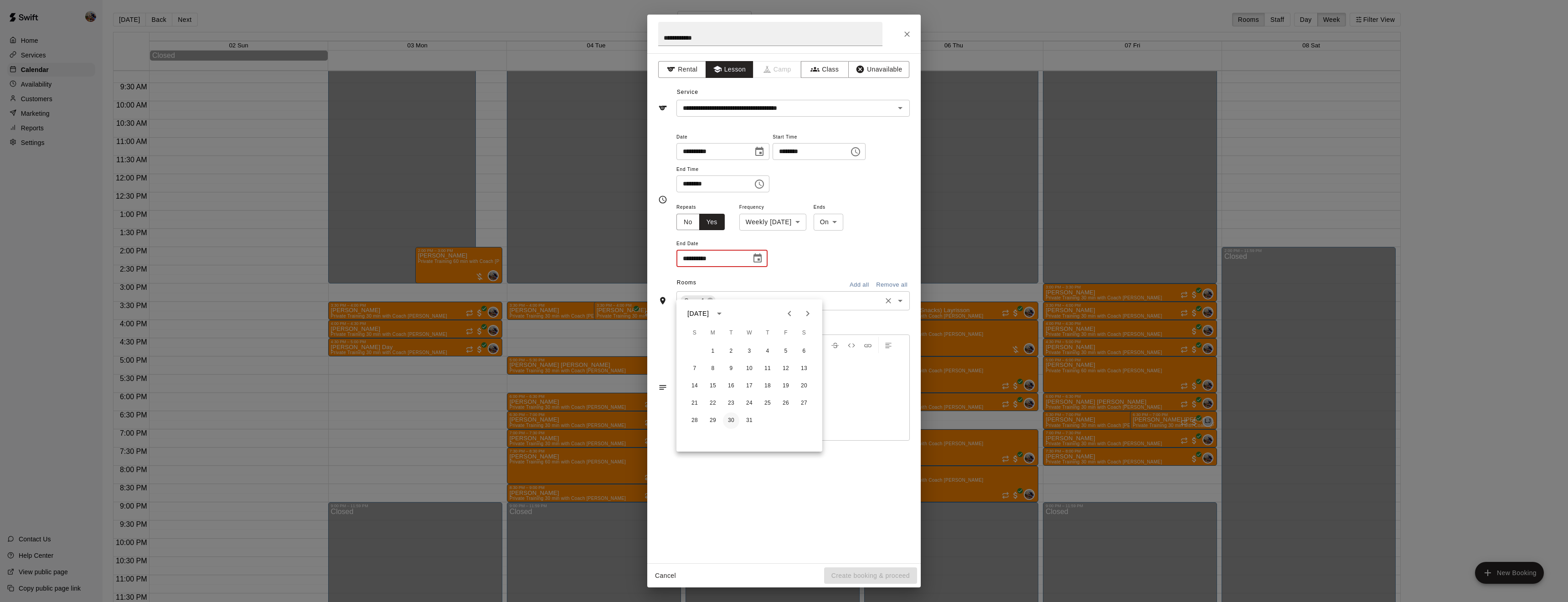
click at [730, 425] on button "30" at bounding box center [731, 421] width 16 height 16
type input "**********"
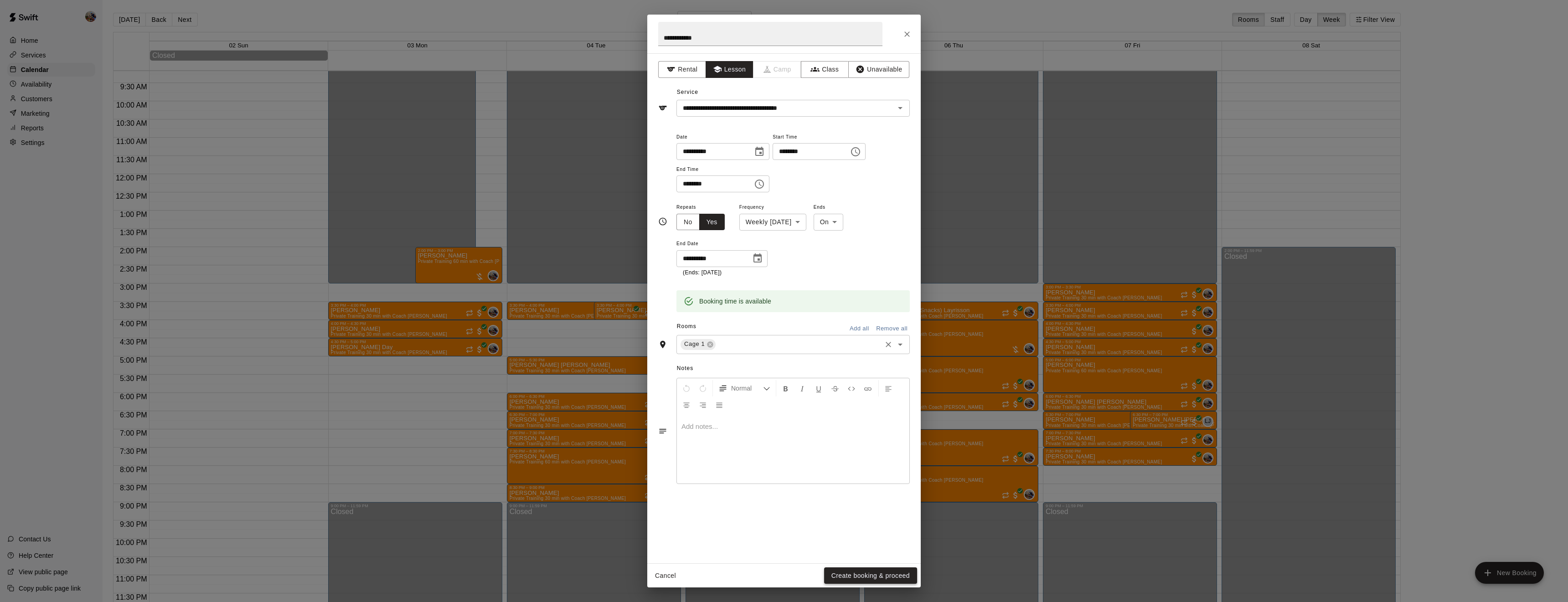
click at [868, 574] on button "Create booking & proceed" at bounding box center [870, 575] width 93 height 17
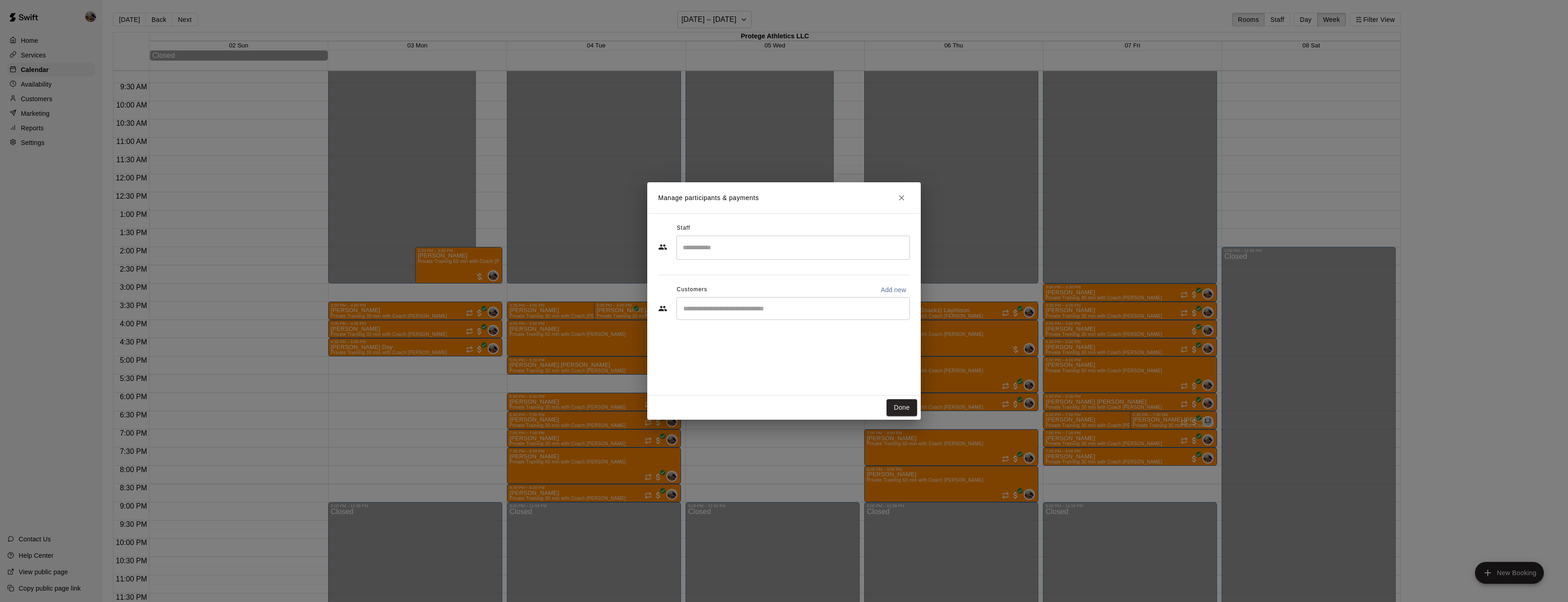
click at [753, 252] on input "Search staff" at bounding box center [793, 248] width 225 height 16
click at [741, 271] on p "[PERSON_NAME]" at bounding box center [727, 275] width 55 height 10
type input "******"
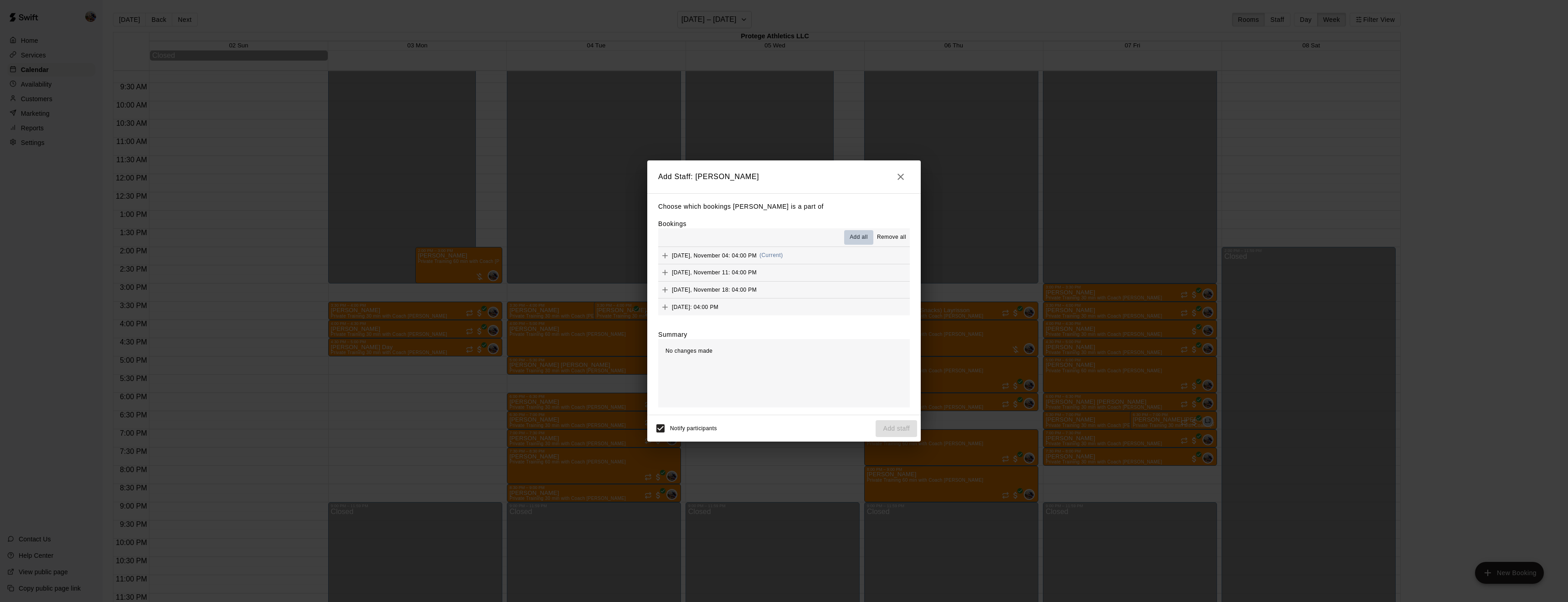
click at [856, 236] on span "Add all" at bounding box center [859, 237] width 18 height 9
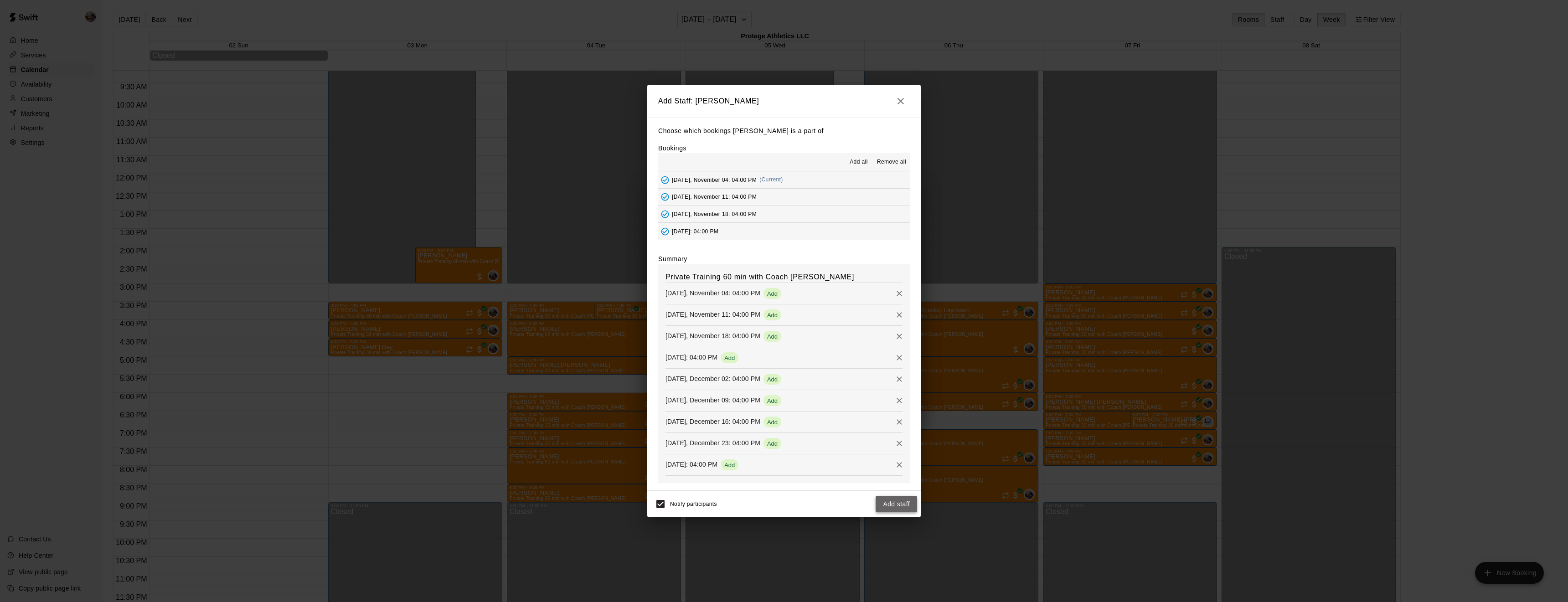
click at [884, 500] on button "Add staff" at bounding box center [896, 504] width 41 height 17
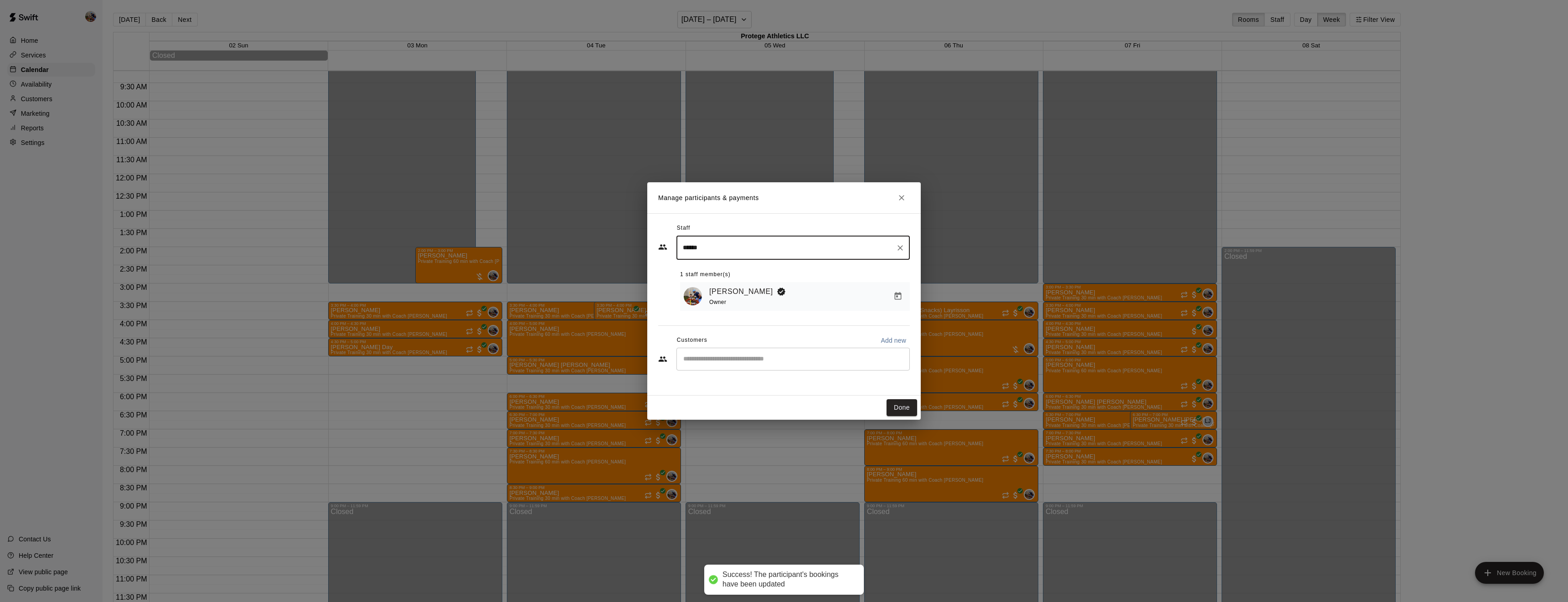
click at [720, 357] on input "Start typing to search customers..." at bounding box center [793, 358] width 225 height 9
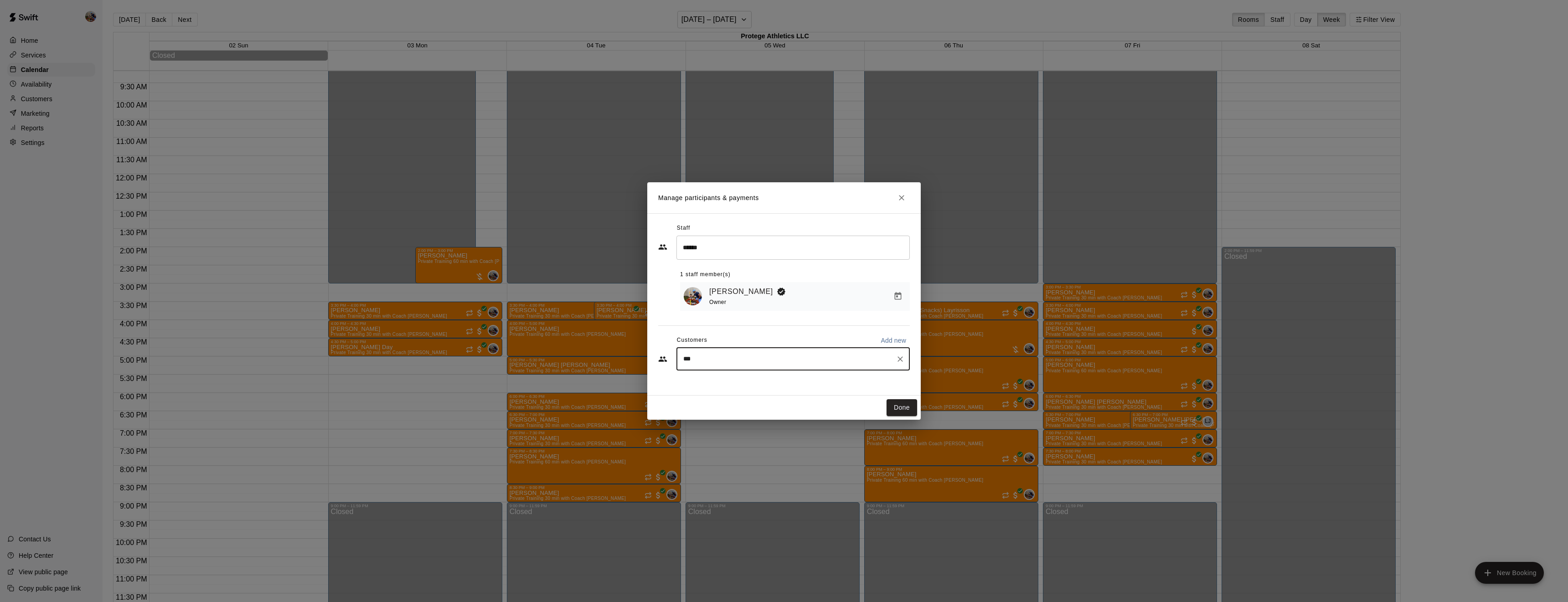
type input "****"
click at [733, 384] on div "[PERSON_NAME] Rumohr [EMAIL_ADDRESS][PERSON_NAME][DOMAIN_NAME]" at bounding box center [798, 386] width 193 height 19
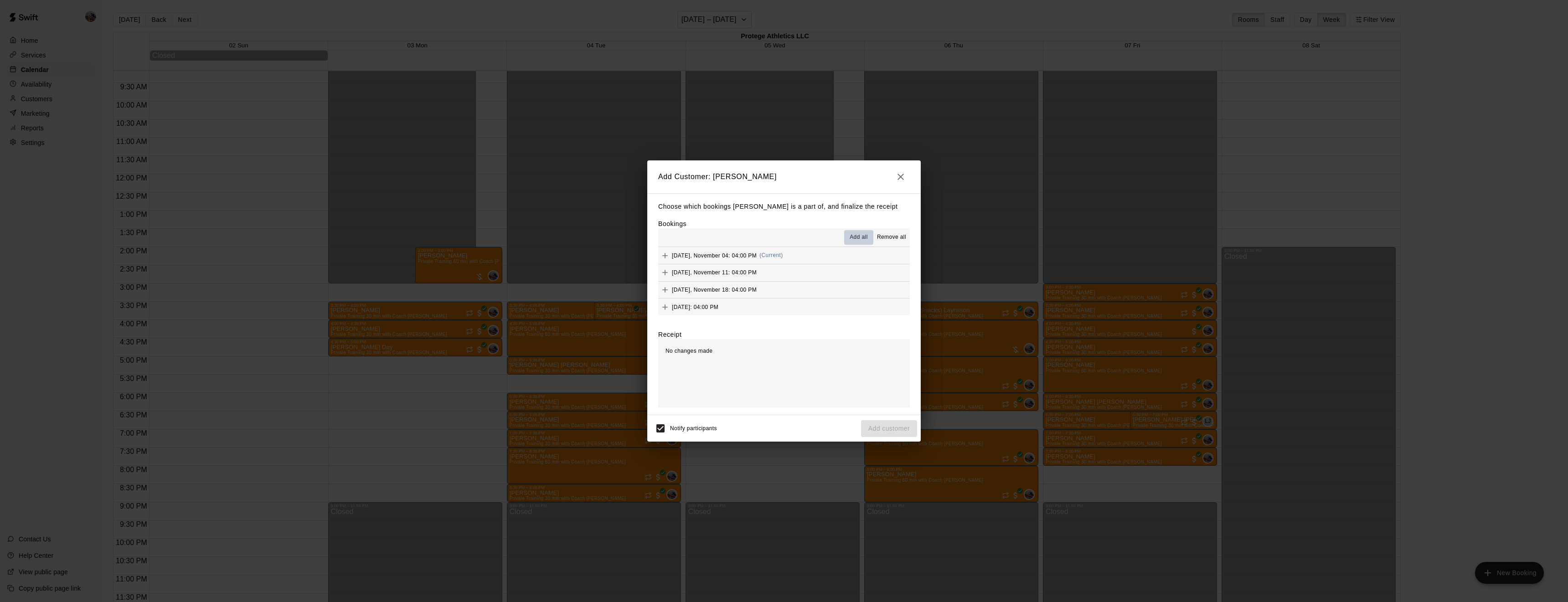
click at [862, 236] on span "Add all" at bounding box center [859, 237] width 18 height 9
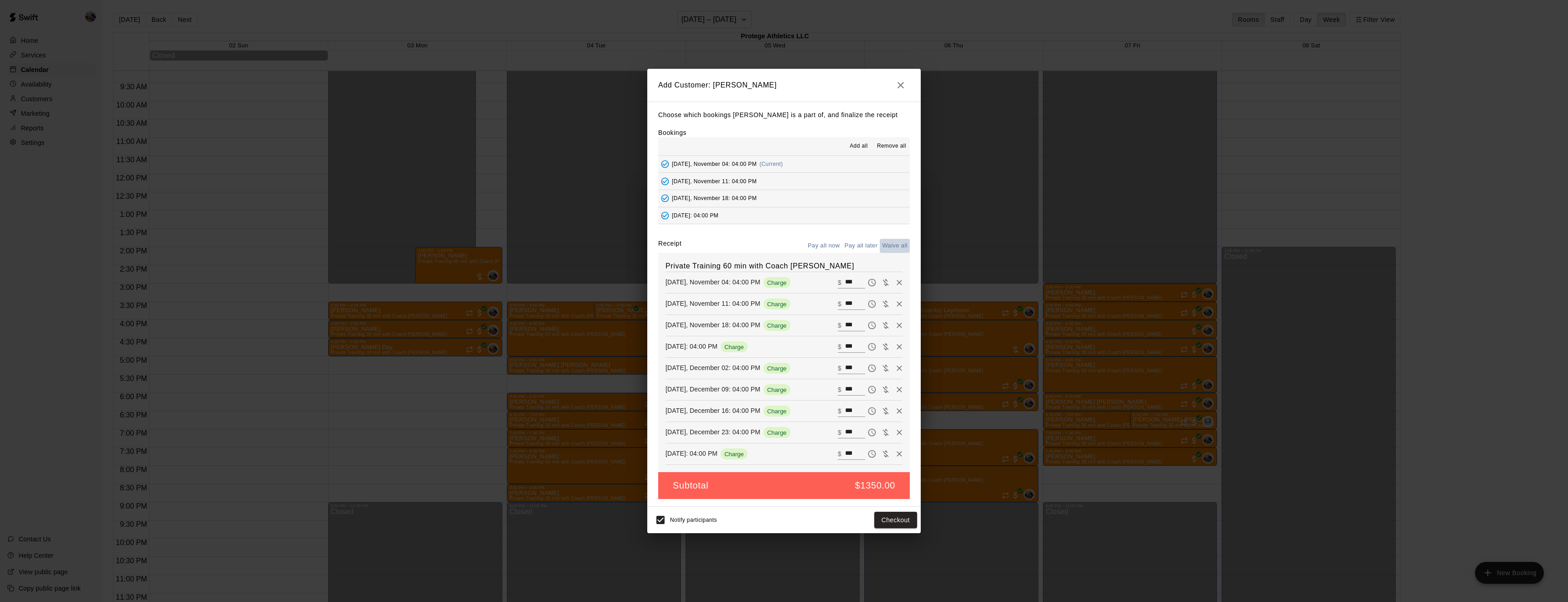
click at [891, 242] on button "Waive all" at bounding box center [894, 245] width 30 height 14
type input "*"
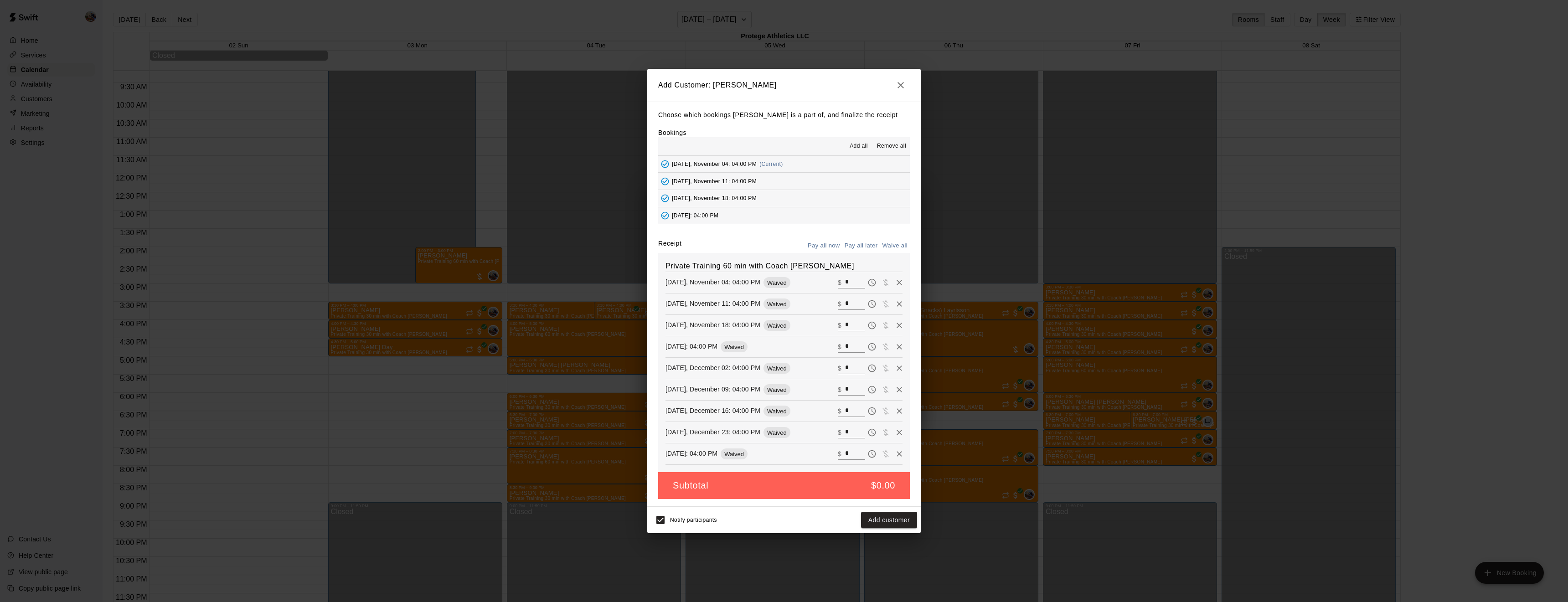
type input "*"
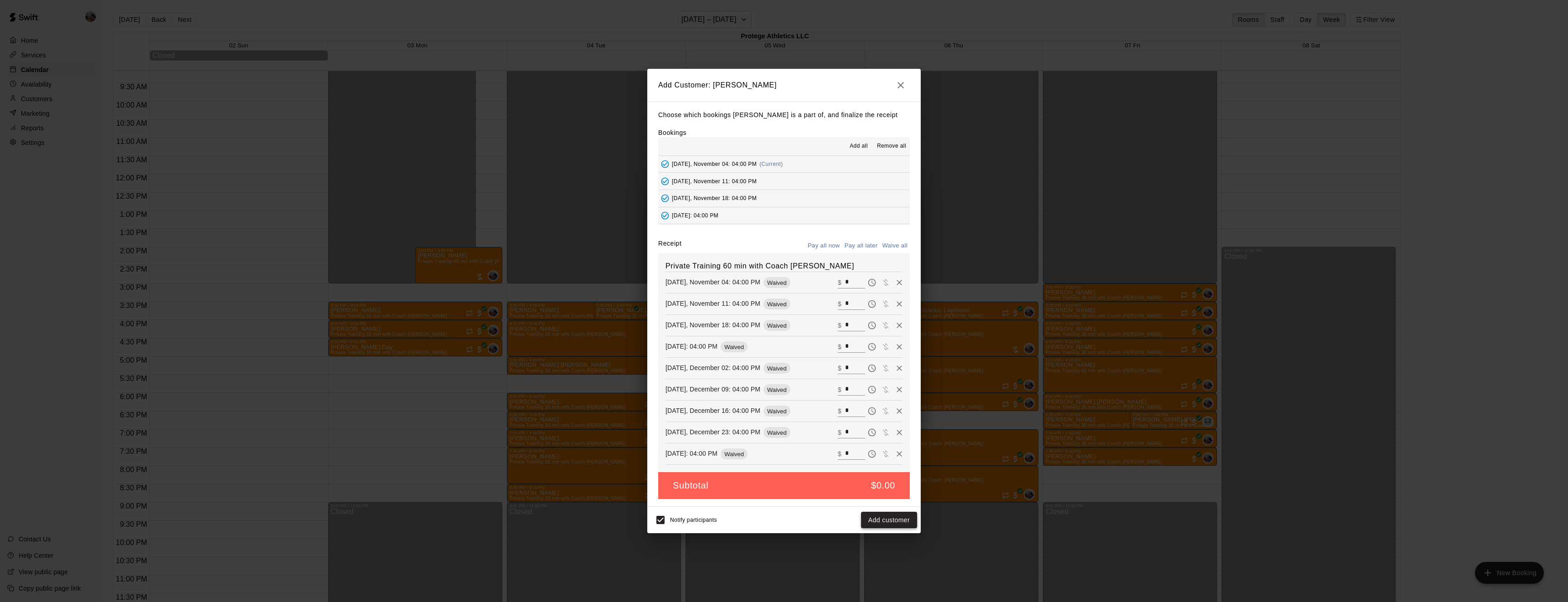
click at [894, 521] on button "Add customer" at bounding box center [889, 520] width 56 height 17
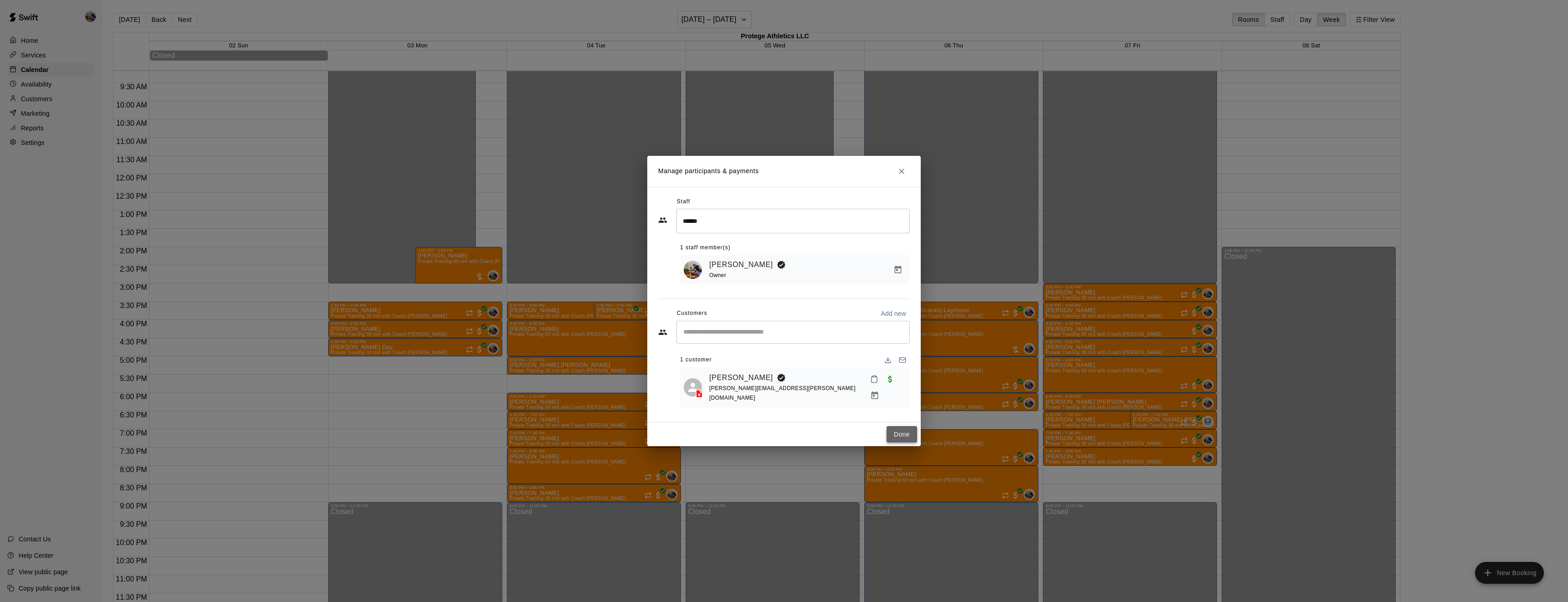
click at [901, 427] on button "Done" at bounding box center [902, 435] width 31 height 17
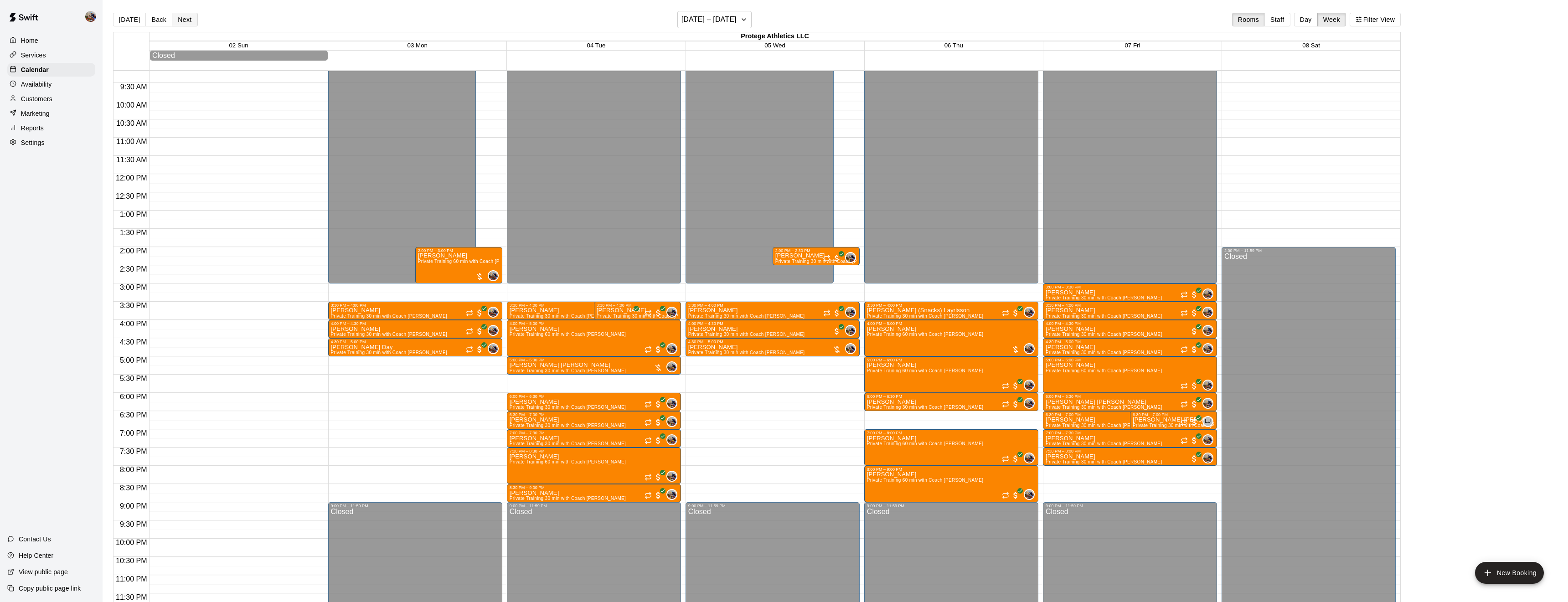
click at [182, 19] on button "Next" at bounding box center [184, 19] width 25 height 14
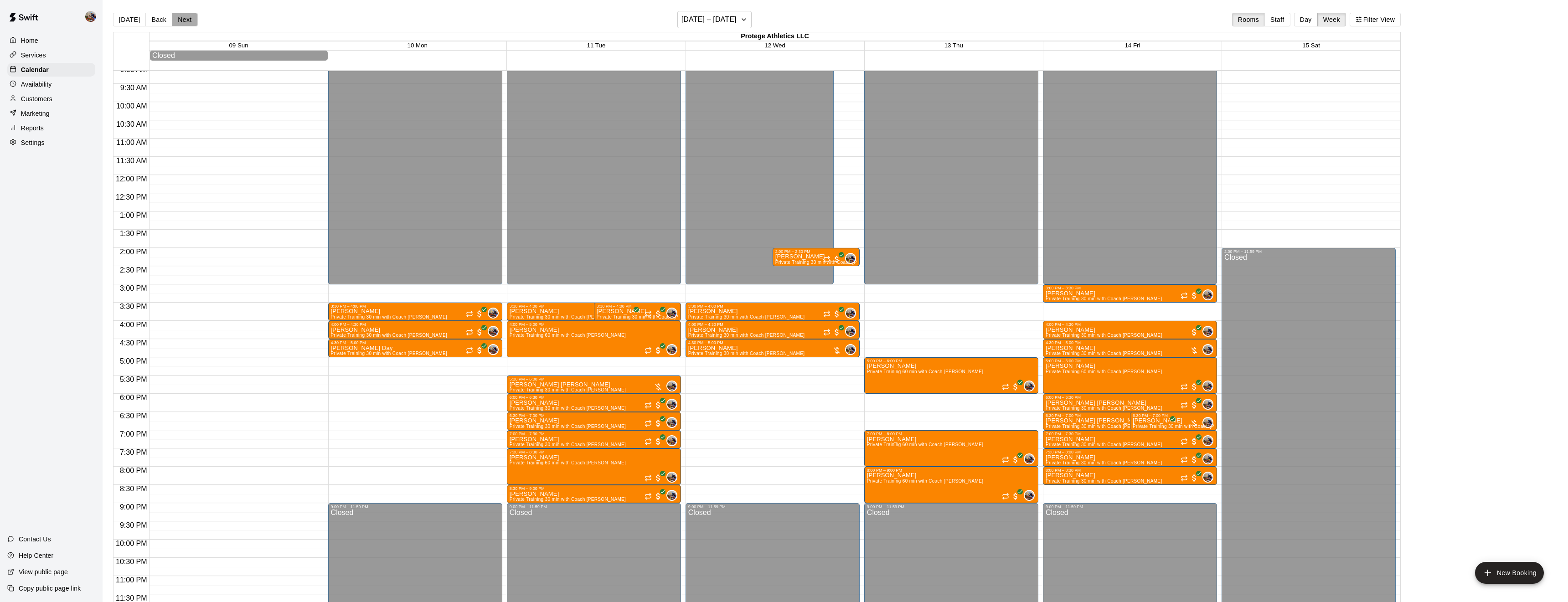
click at [180, 20] on button "Next" at bounding box center [184, 19] width 25 height 14
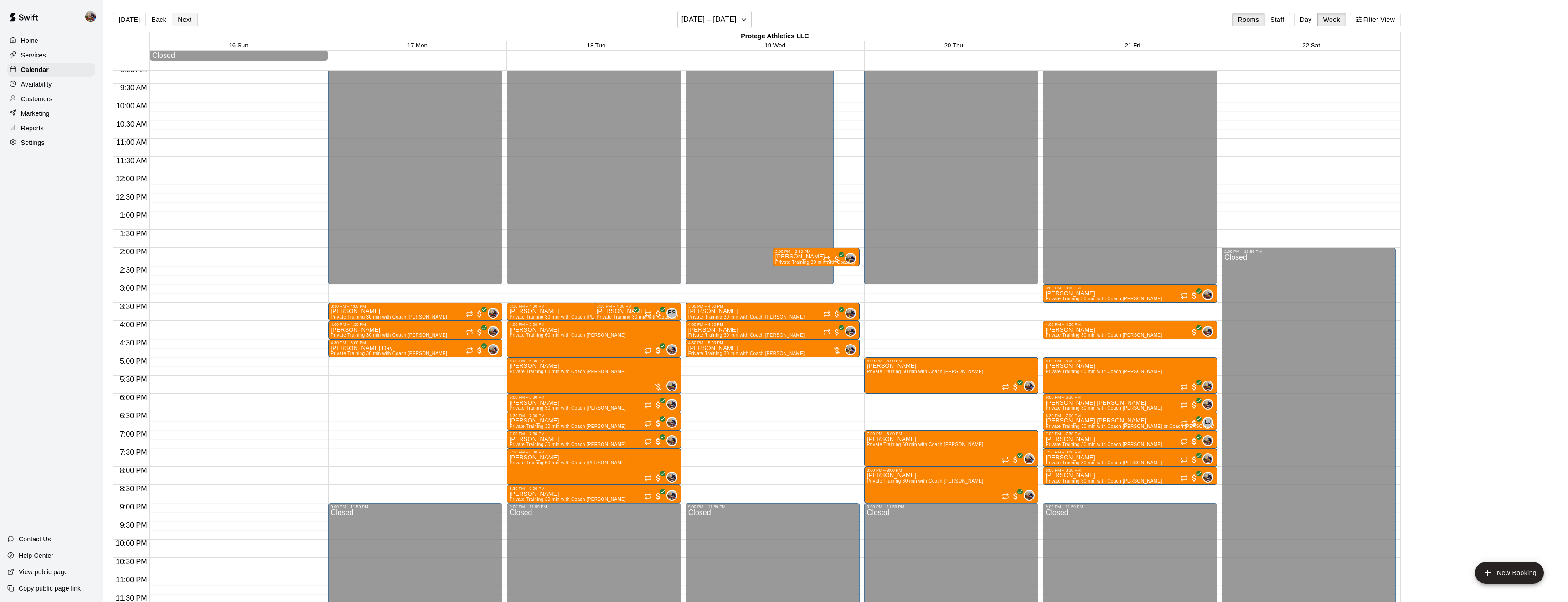
click at [186, 21] on button "Next" at bounding box center [184, 19] width 25 height 14
